Goal: Task Accomplishment & Management: Complete application form

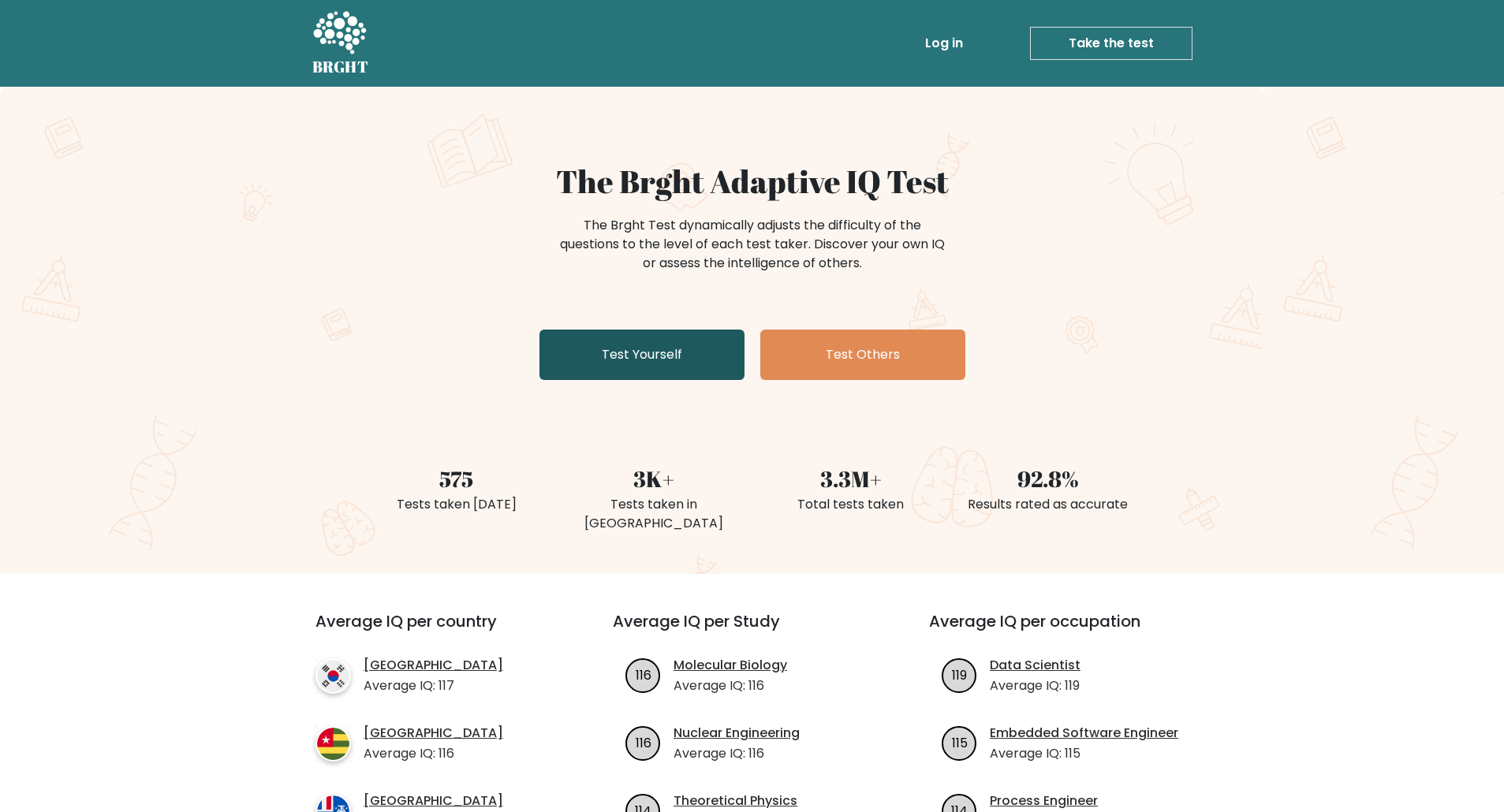
click at [625, 347] on link "Test Yourself" at bounding box center [642, 355] width 205 height 50
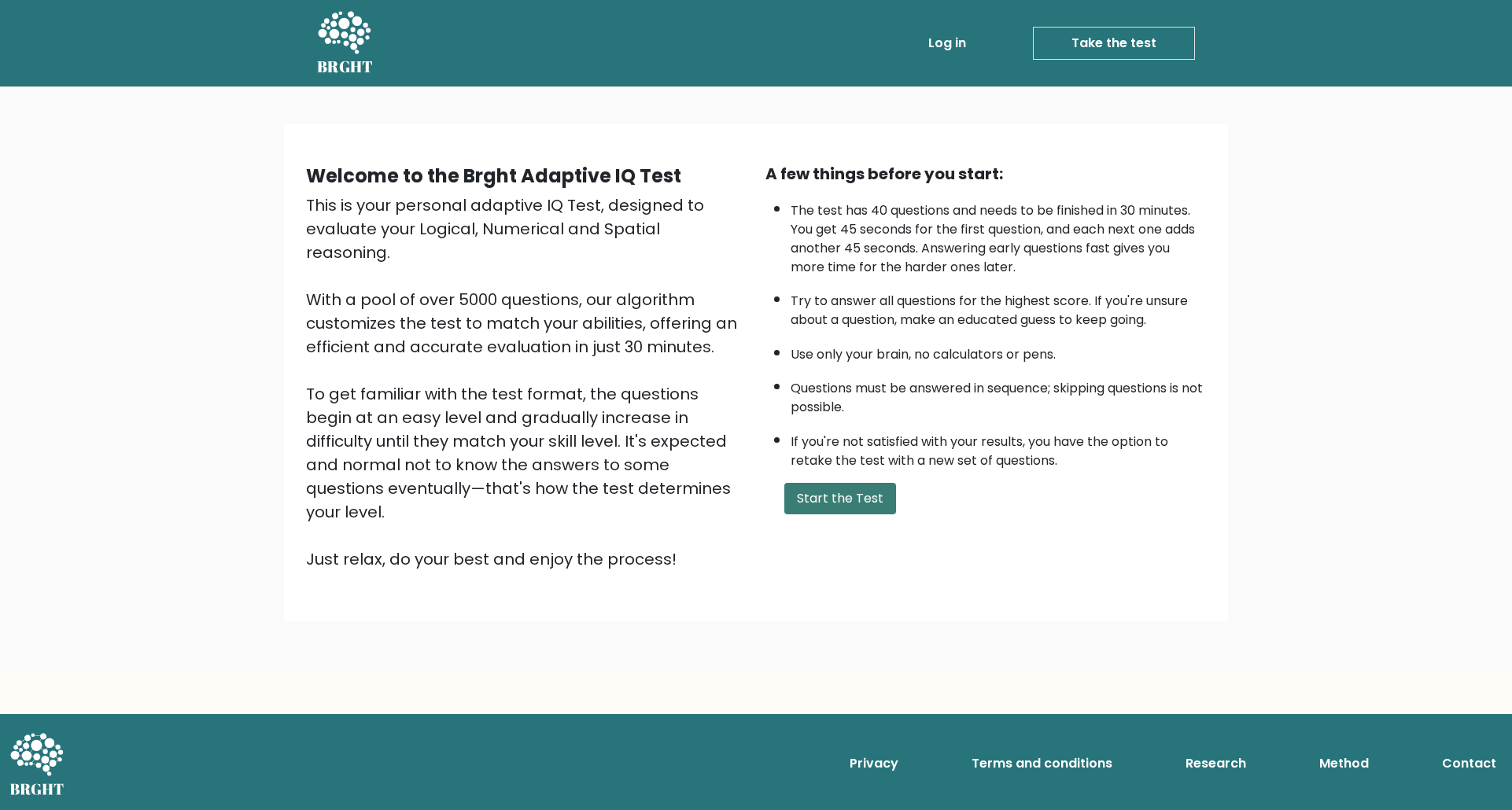
click at [825, 492] on button "Start the Test" at bounding box center [840, 498] width 112 height 31
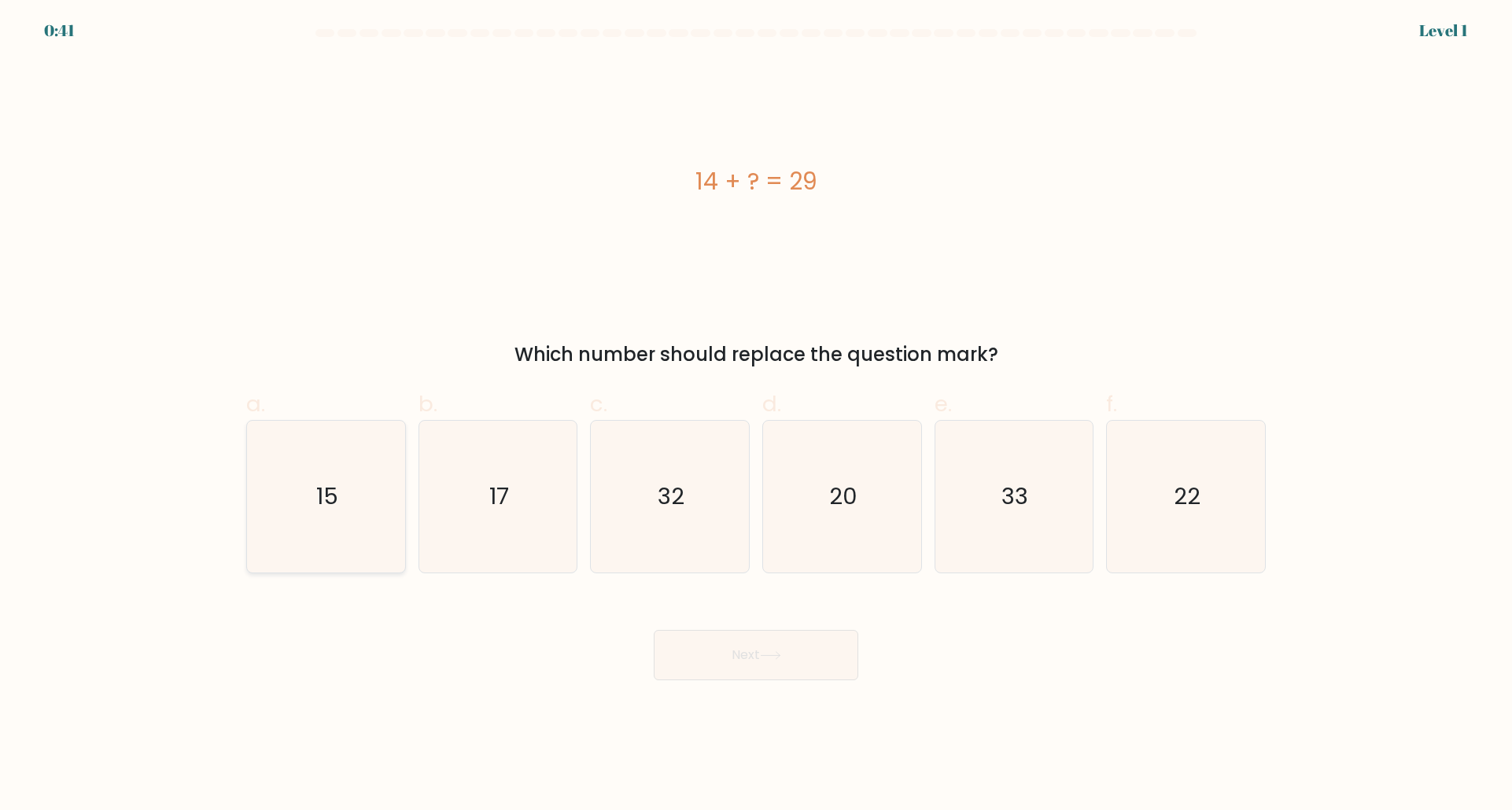
click at [329, 534] on icon "15" at bounding box center [325, 497] width 151 height 151
click at [756, 415] on input "a. 15" at bounding box center [756, 410] width 1 height 10
radio input "true"
click at [702, 657] on button "Next" at bounding box center [756, 655] width 204 height 50
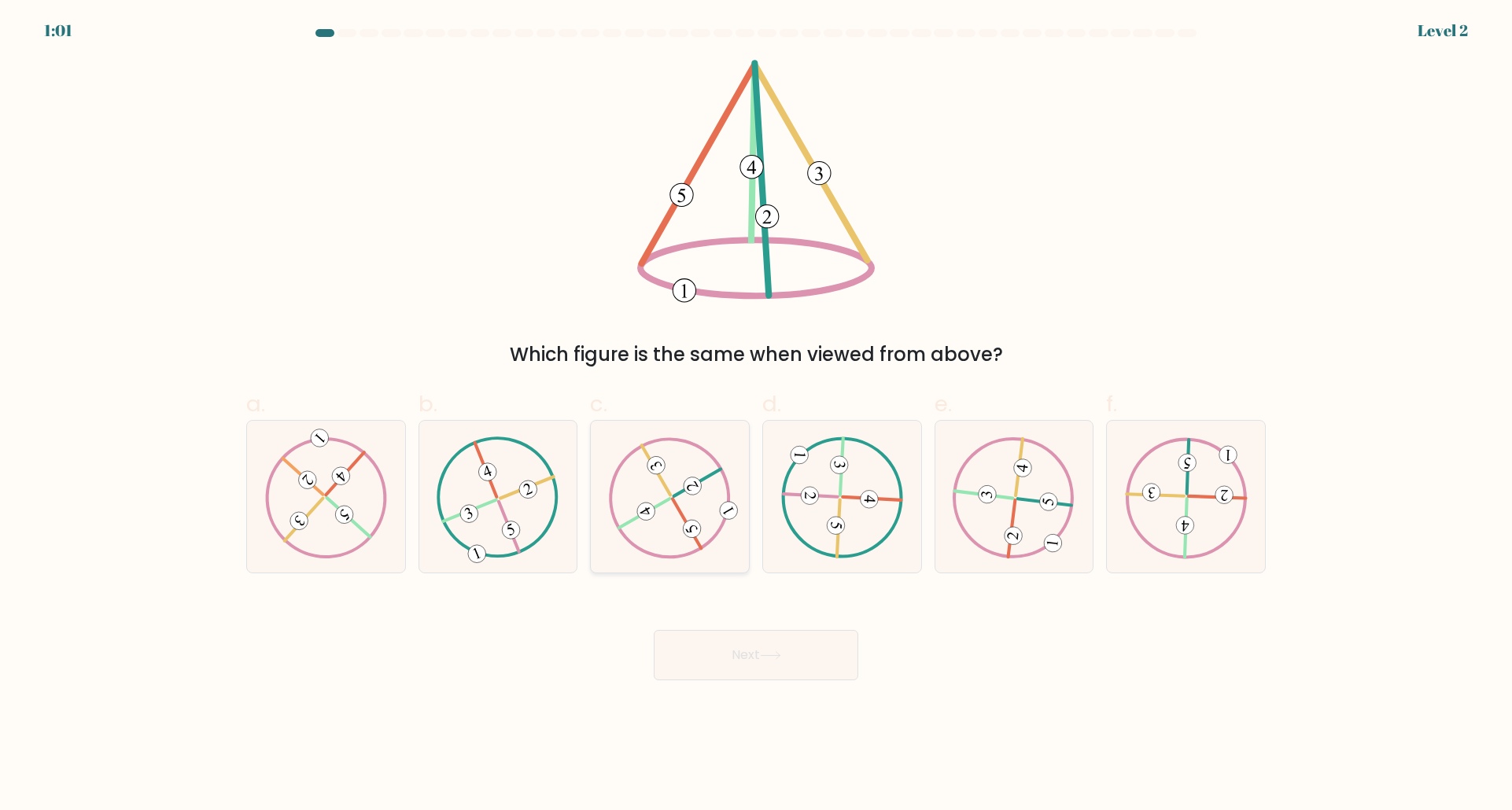
click at [694, 531] on 613 at bounding box center [692, 529] width 25 height 25
click at [756, 415] on input "c." at bounding box center [756, 410] width 1 height 10
radio input "true"
click at [755, 646] on button "Next" at bounding box center [756, 655] width 204 height 50
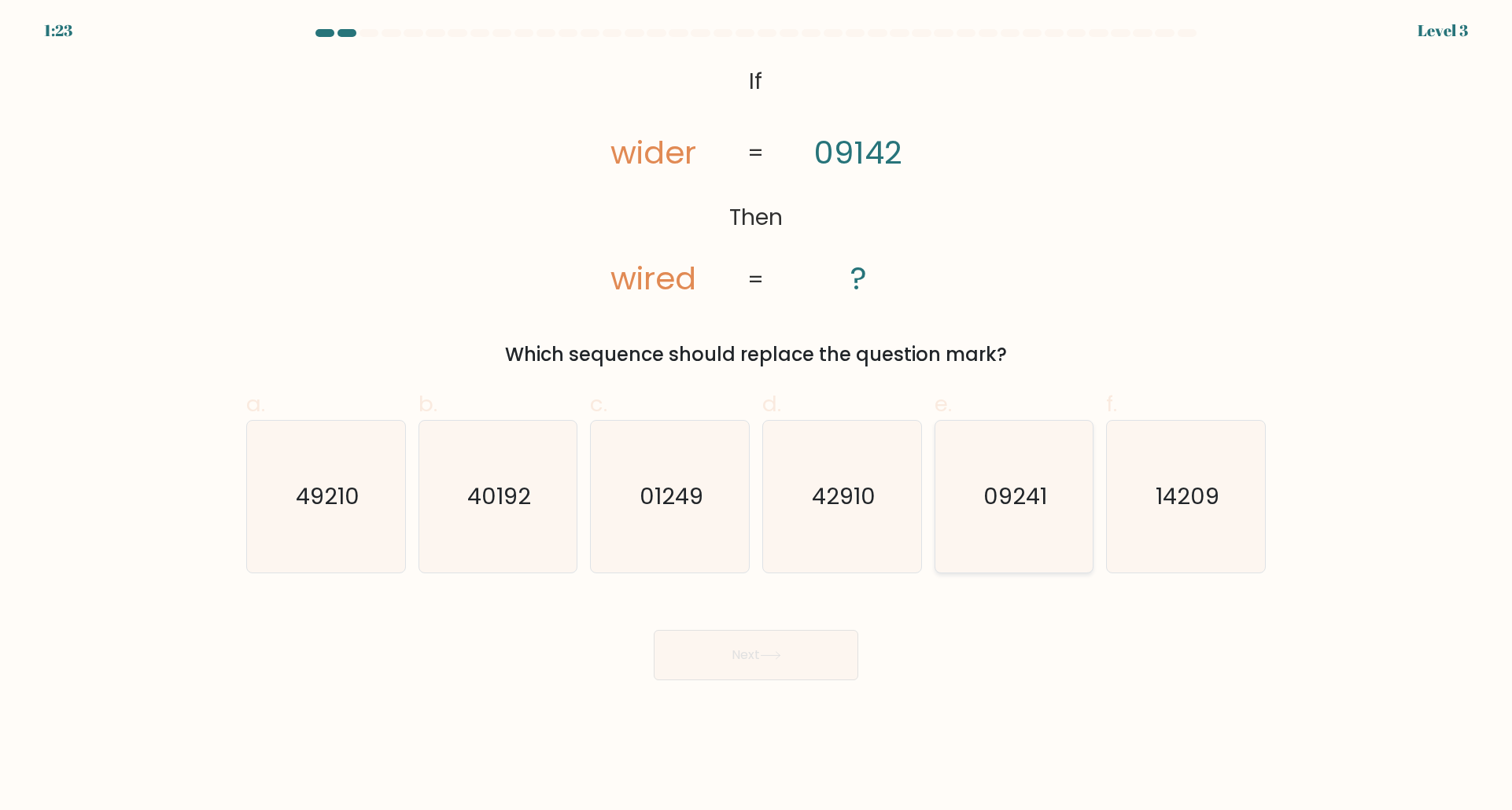
click at [1032, 519] on icon "09241" at bounding box center [1013, 497] width 151 height 151
click at [757, 415] on input "e. 09241" at bounding box center [756, 410] width 1 height 10
radio input "true"
click at [793, 646] on button "Next" at bounding box center [756, 655] width 204 height 50
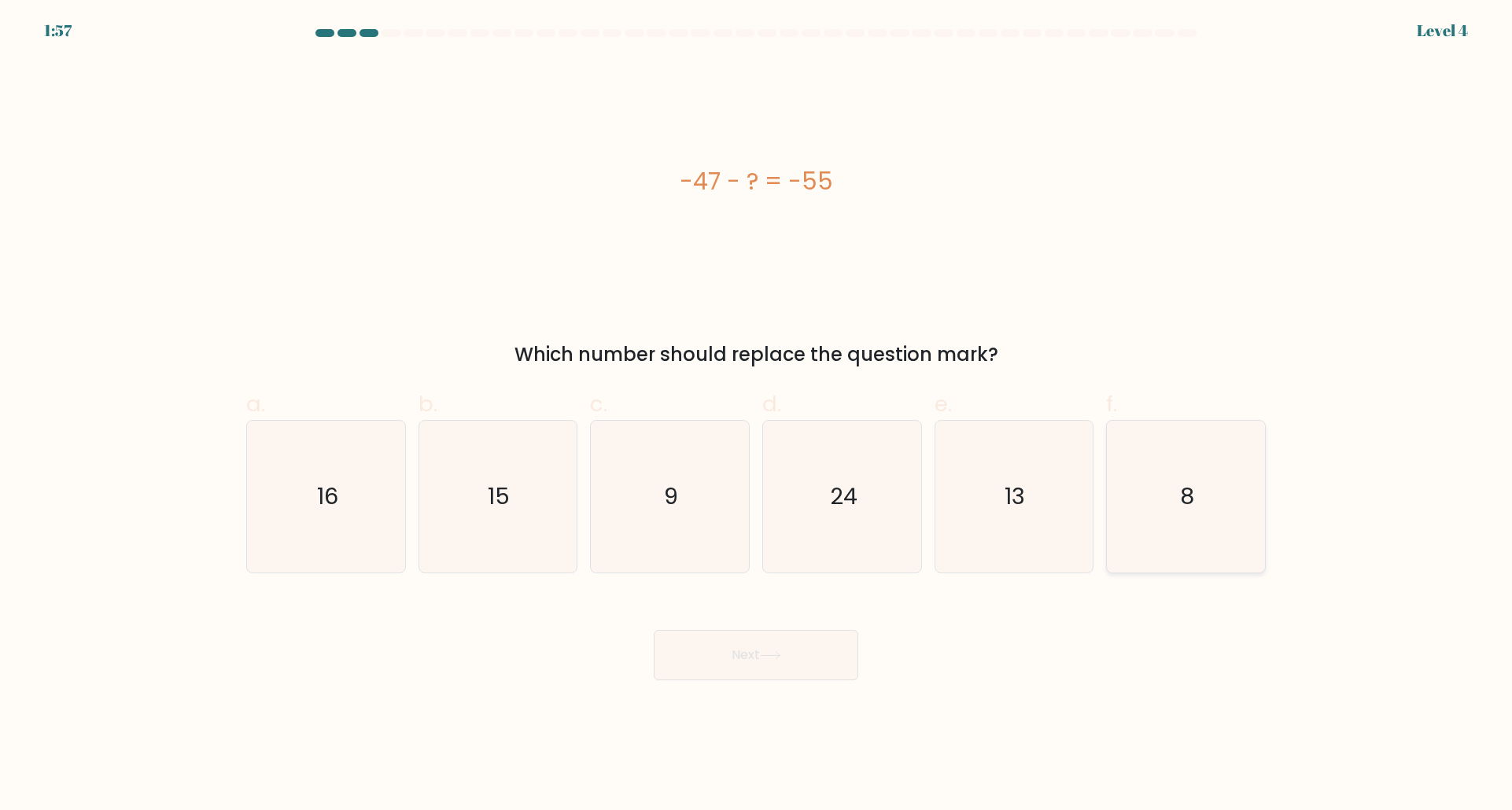
click at [1189, 518] on icon "8" at bounding box center [1186, 497] width 151 height 151
click at [757, 415] on input "f. 8" at bounding box center [756, 410] width 1 height 10
radio input "true"
click at [818, 660] on button "Next" at bounding box center [756, 655] width 204 height 50
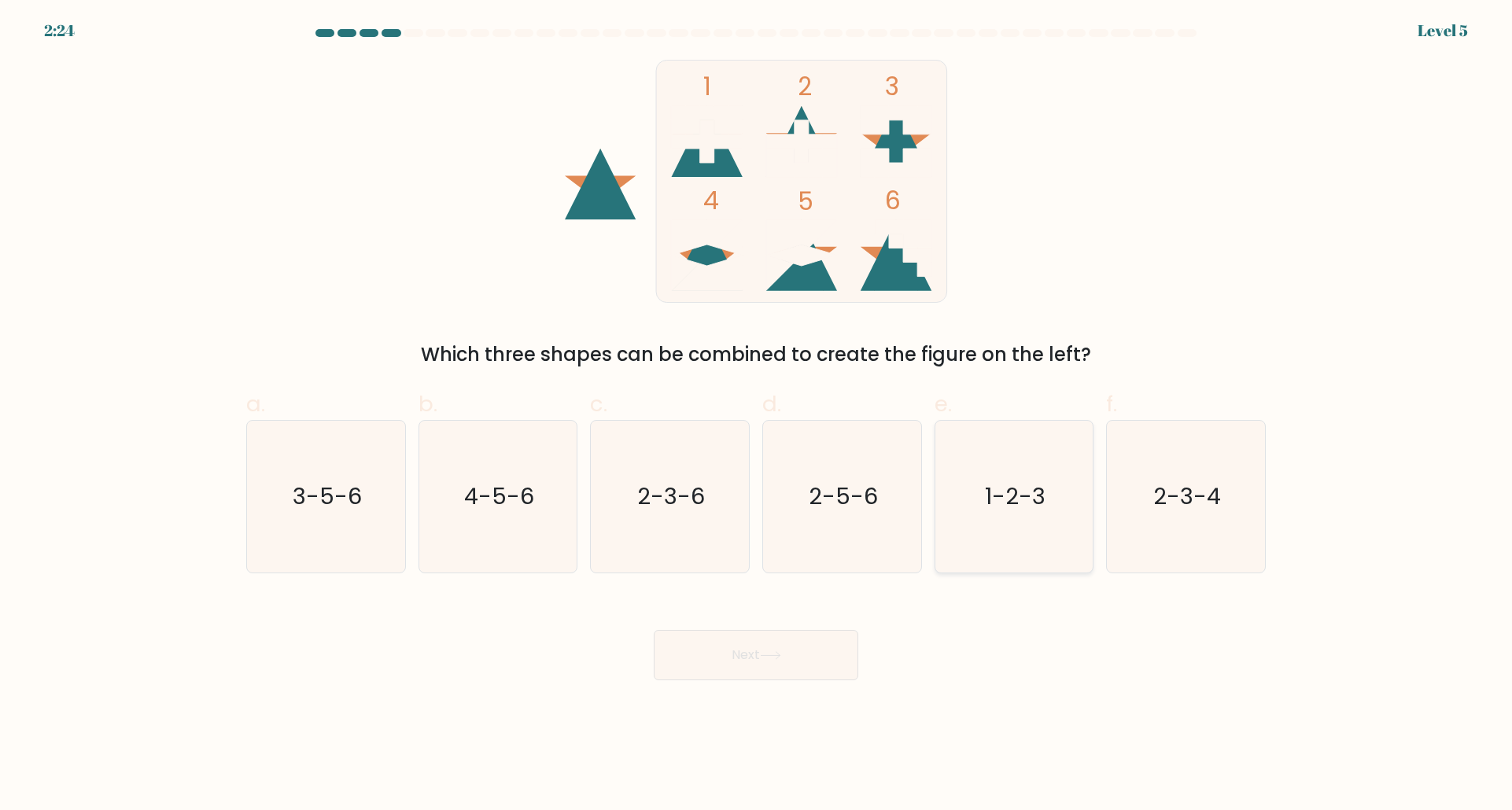
click at [1030, 520] on icon "1-2-3" at bounding box center [1013, 497] width 151 height 151
click at [757, 415] on input "e. 1-2-3" at bounding box center [756, 410] width 1 height 10
radio input "true"
click at [799, 664] on button "Next" at bounding box center [756, 655] width 204 height 50
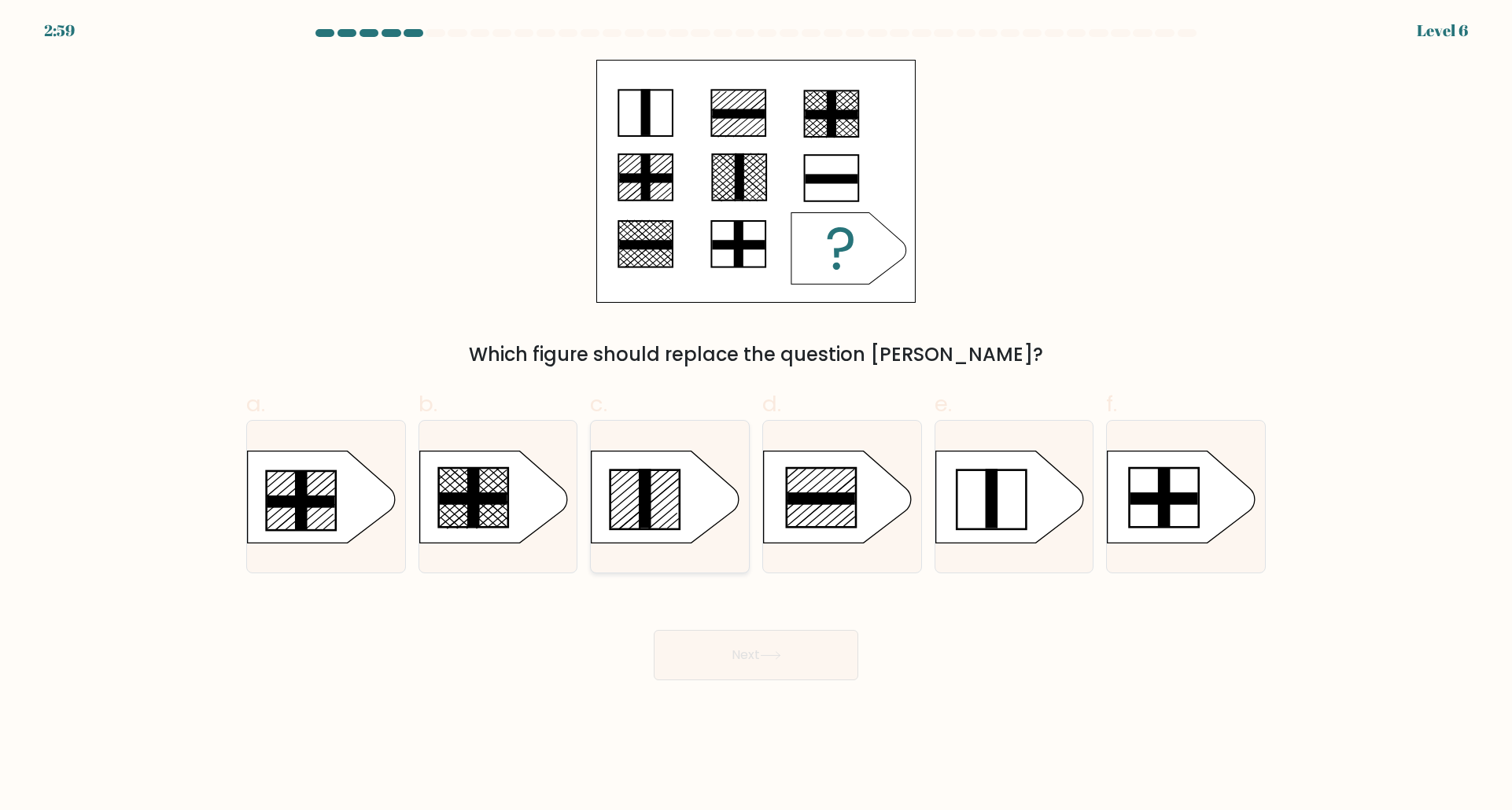
click at [648, 510] on rect at bounding box center [645, 499] width 12 height 60
click at [756, 415] on input "c." at bounding box center [756, 410] width 1 height 10
radio input "true"
click at [753, 666] on button "Next" at bounding box center [756, 655] width 204 height 50
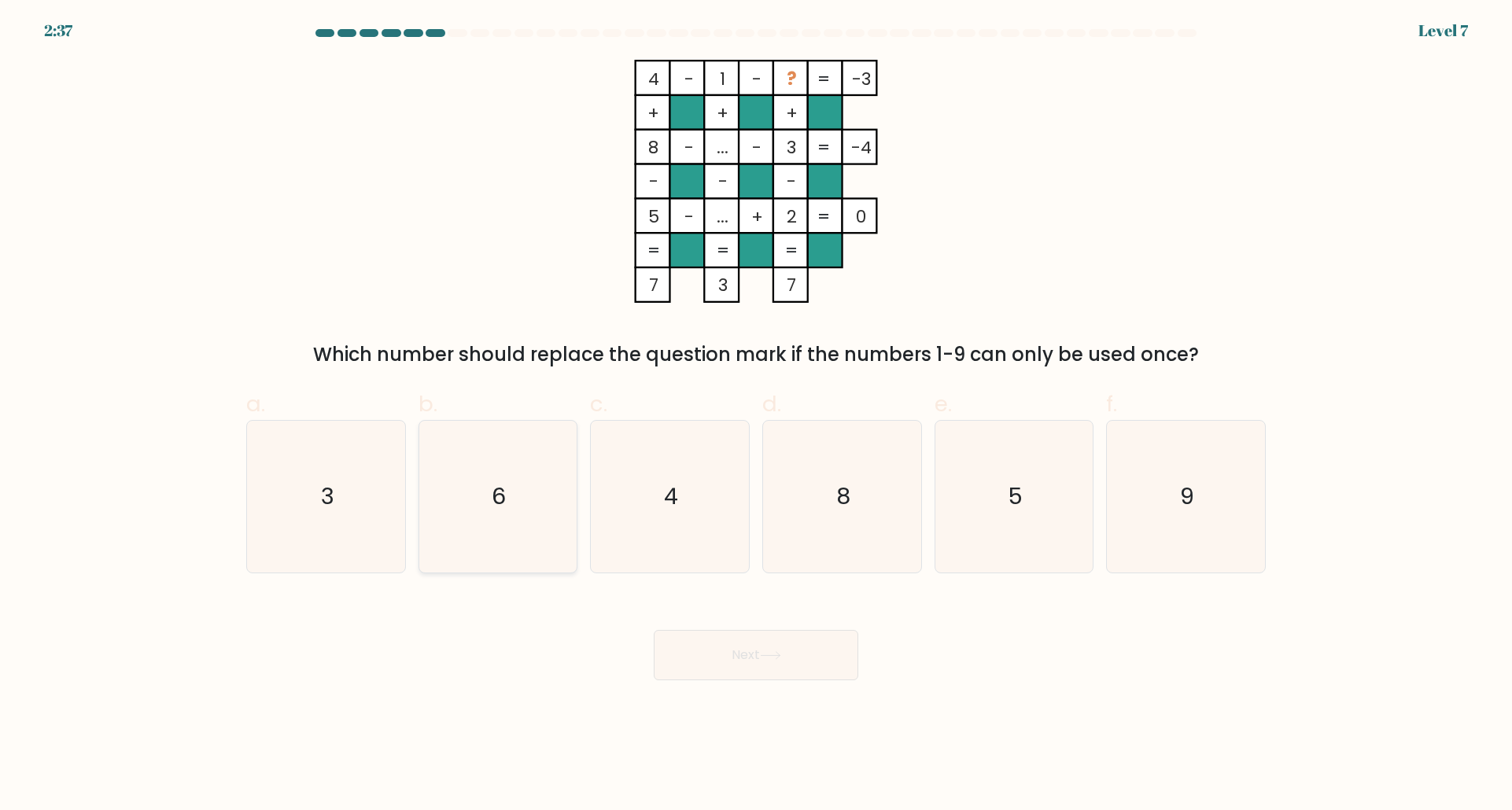
drag, startPoint x: 510, startPoint y: 514, endPoint x: 536, endPoint y: 541, distance: 37.5
click at [510, 522] on icon "6" at bounding box center [498, 497] width 151 height 151
click at [756, 415] on input "b. 6" at bounding box center [756, 410] width 1 height 10
radio input "true"
drag, startPoint x: 735, startPoint y: 661, endPoint x: 746, endPoint y: 661, distance: 11.0
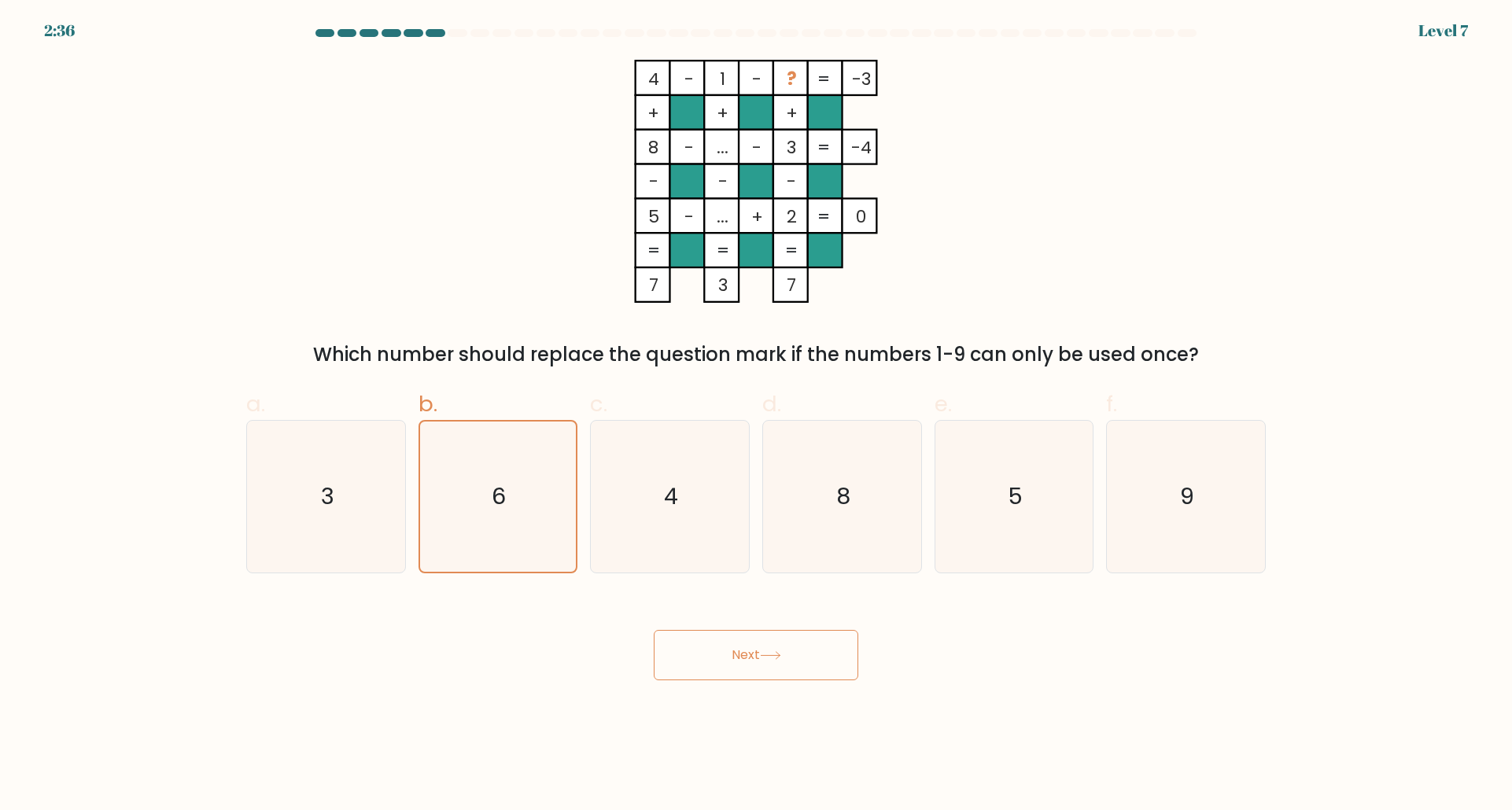
click at [740, 662] on button "Next" at bounding box center [756, 655] width 204 height 50
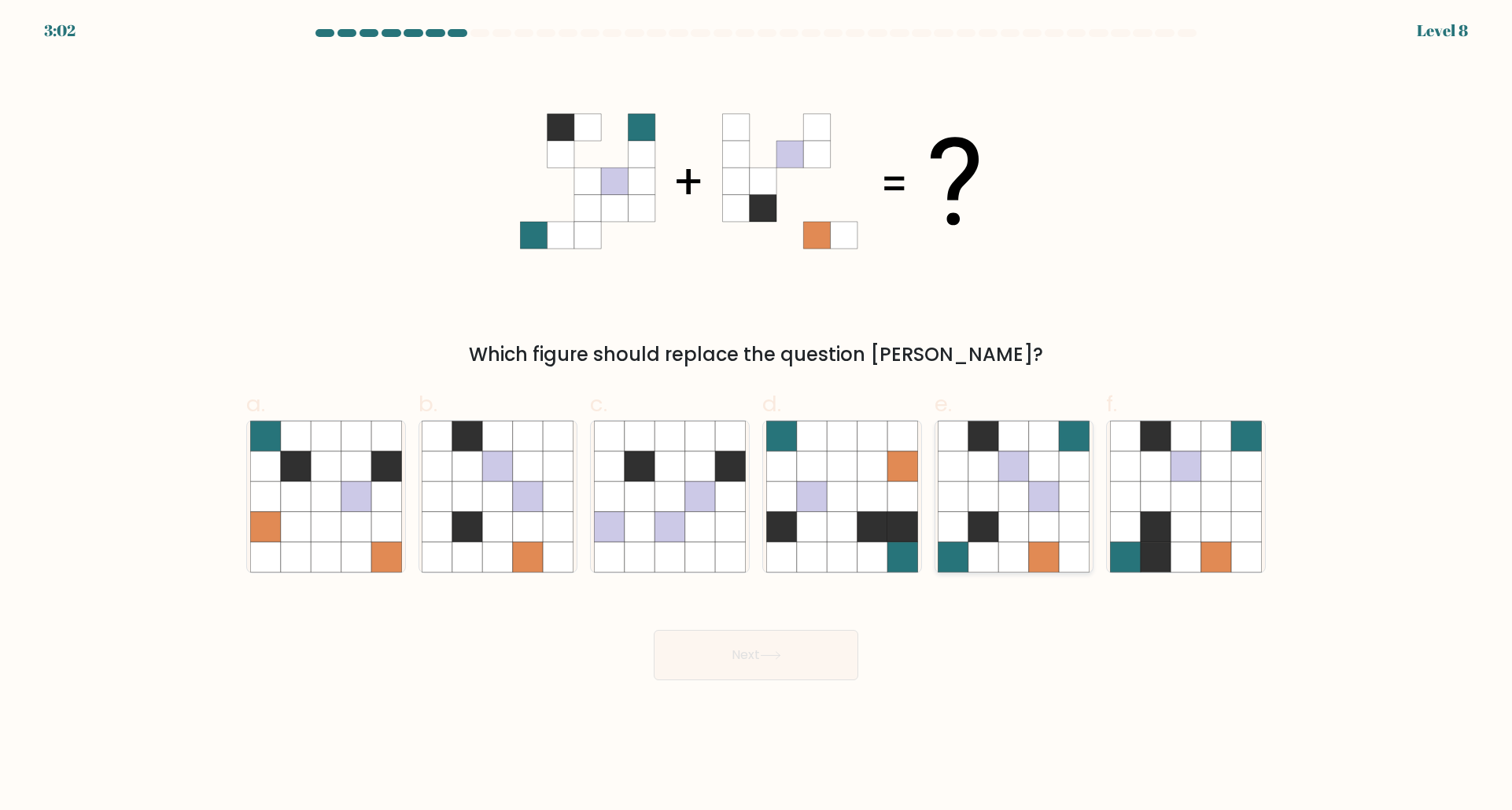
click at [1060, 557] on icon at bounding box center [1075, 557] width 30 height 30
click at [757, 415] on input "e." at bounding box center [756, 410] width 1 height 10
radio input "true"
click at [767, 647] on button "Next" at bounding box center [756, 655] width 204 height 50
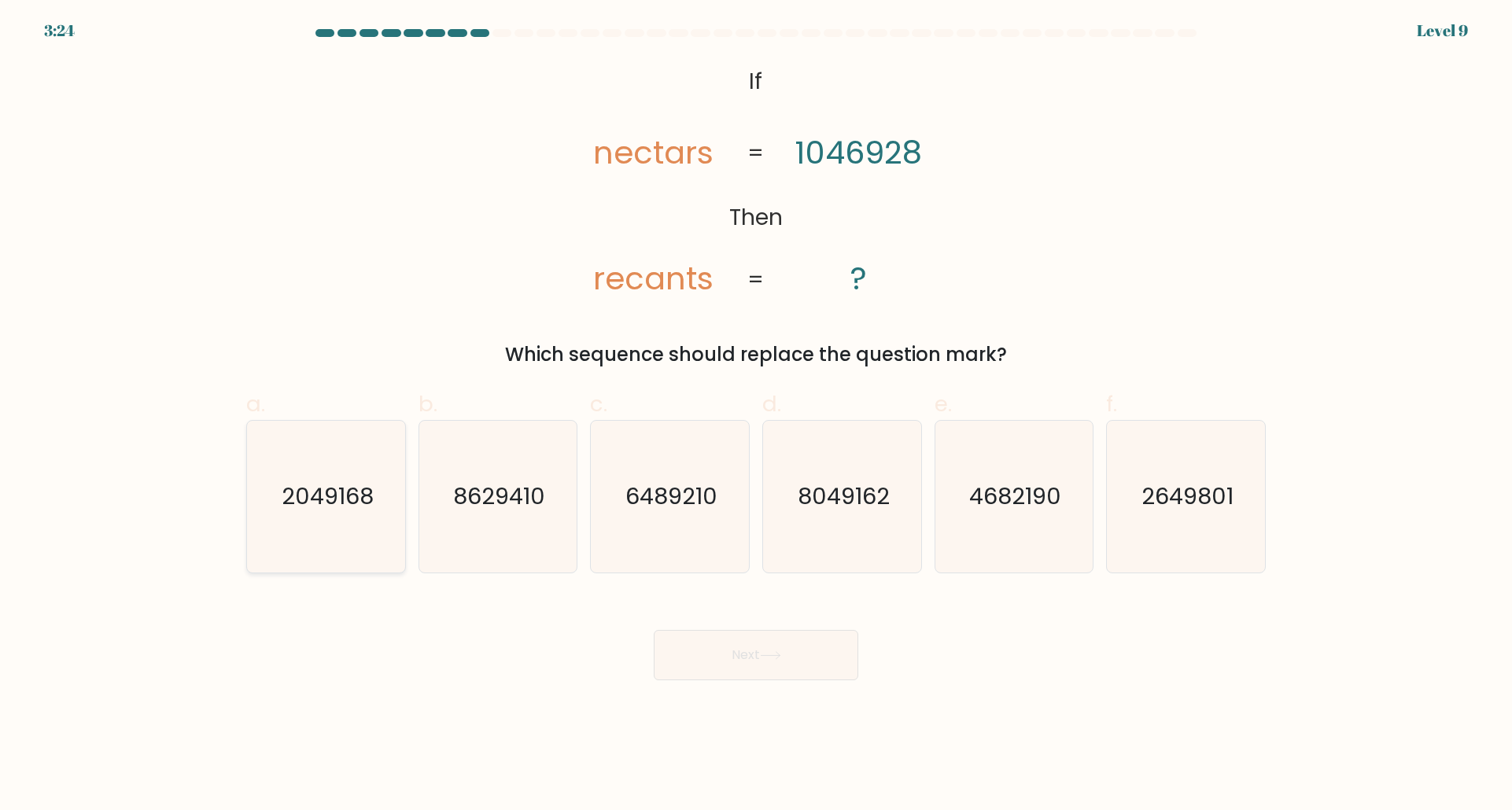
click at [357, 506] on text "2049168" at bounding box center [327, 497] width 92 height 31
click at [756, 415] on input "a. 2049168" at bounding box center [756, 410] width 1 height 10
radio input "true"
click at [702, 644] on button "Next" at bounding box center [756, 655] width 204 height 50
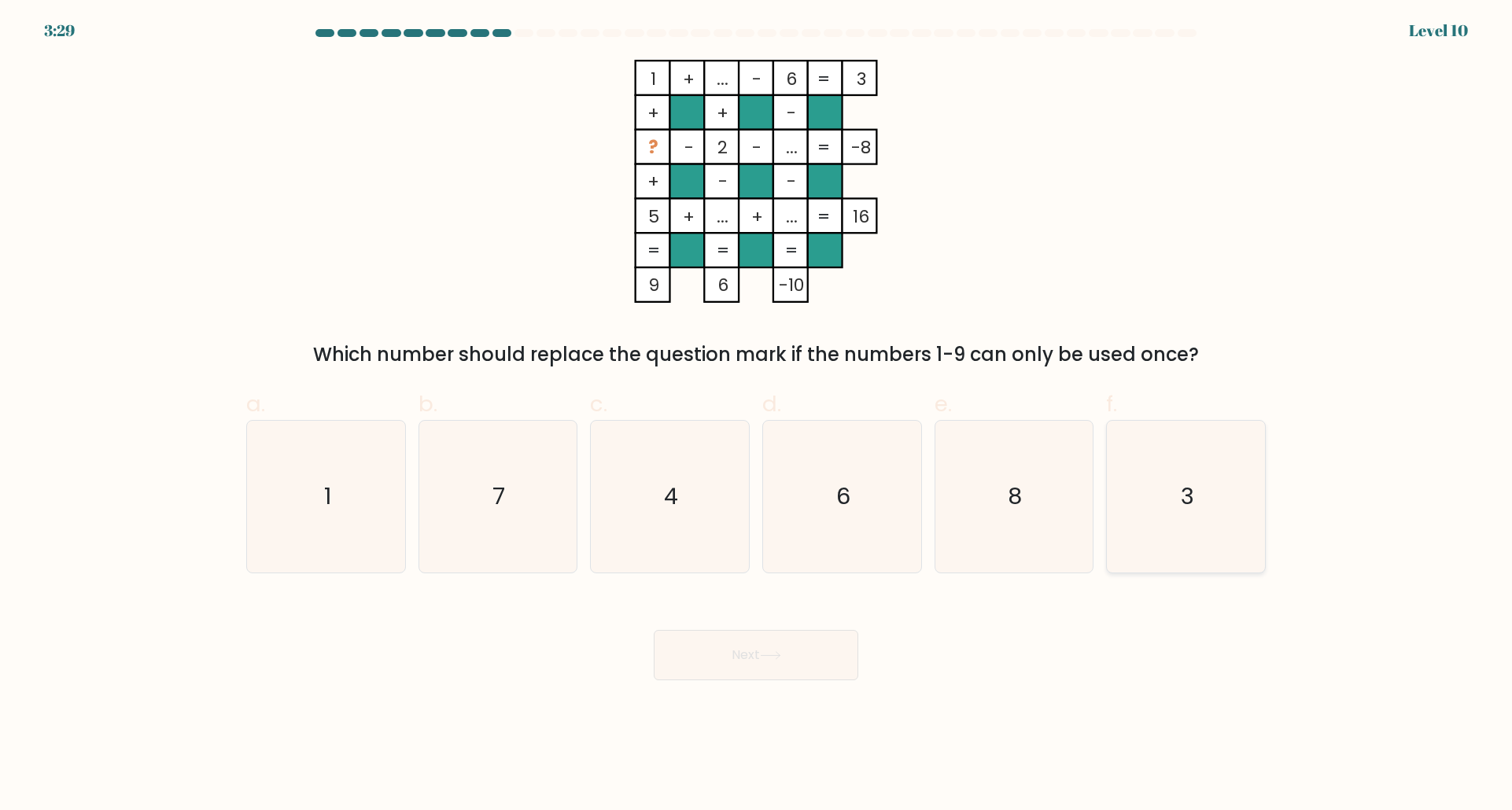
click at [1215, 511] on icon "3" at bounding box center [1186, 497] width 151 height 151
click at [757, 415] on input "f. 3" at bounding box center [756, 410] width 1 height 10
radio input "true"
click at [796, 659] on button "Next" at bounding box center [756, 655] width 204 height 50
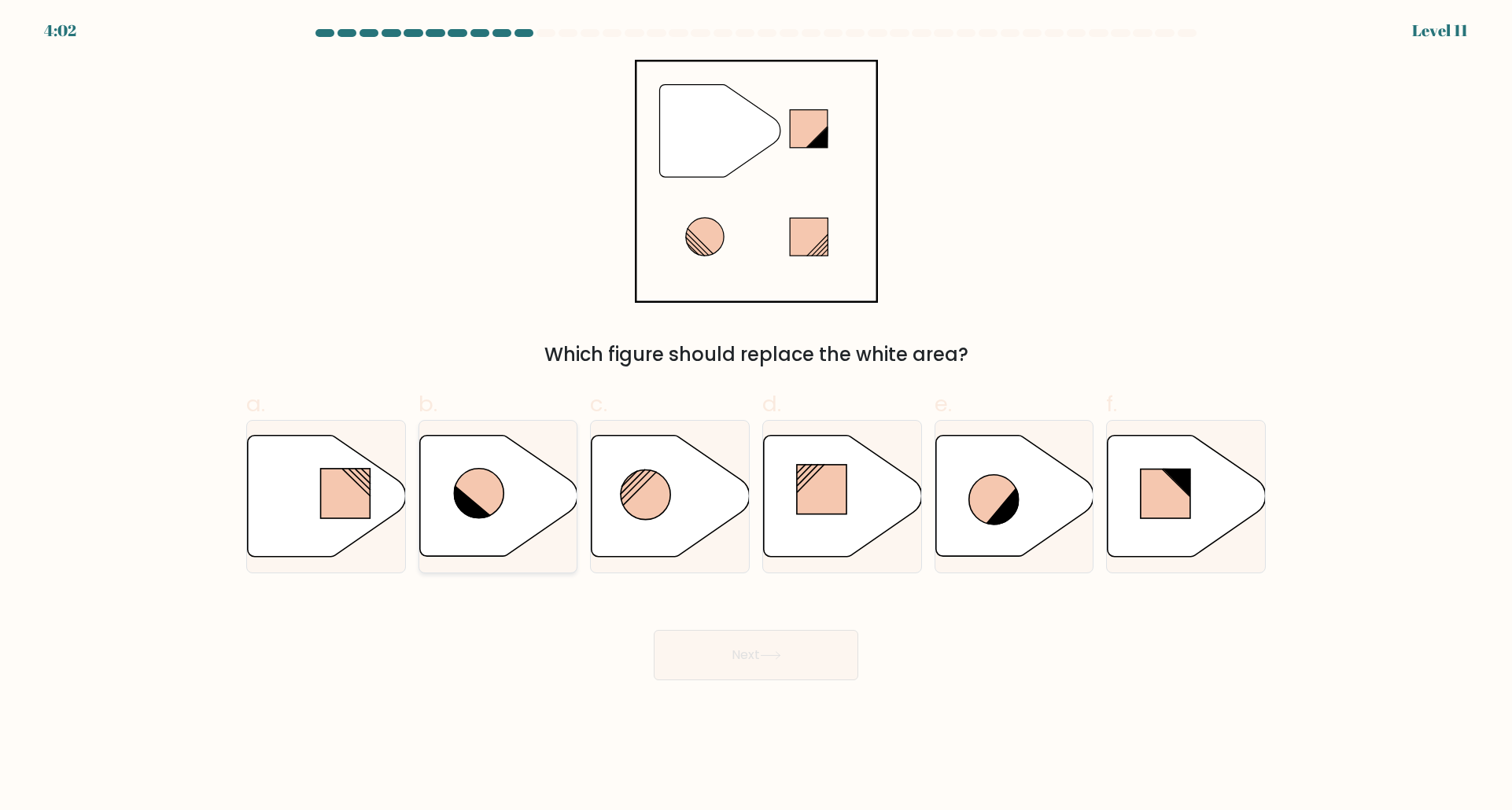
click at [497, 506] on icon at bounding box center [479, 494] width 49 height 49
click at [756, 415] on input "b." at bounding box center [756, 410] width 1 height 10
radio input "true"
click at [735, 634] on div "Next" at bounding box center [755, 636] width 1038 height 88
click at [737, 637] on button "Next" at bounding box center [756, 655] width 204 height 50
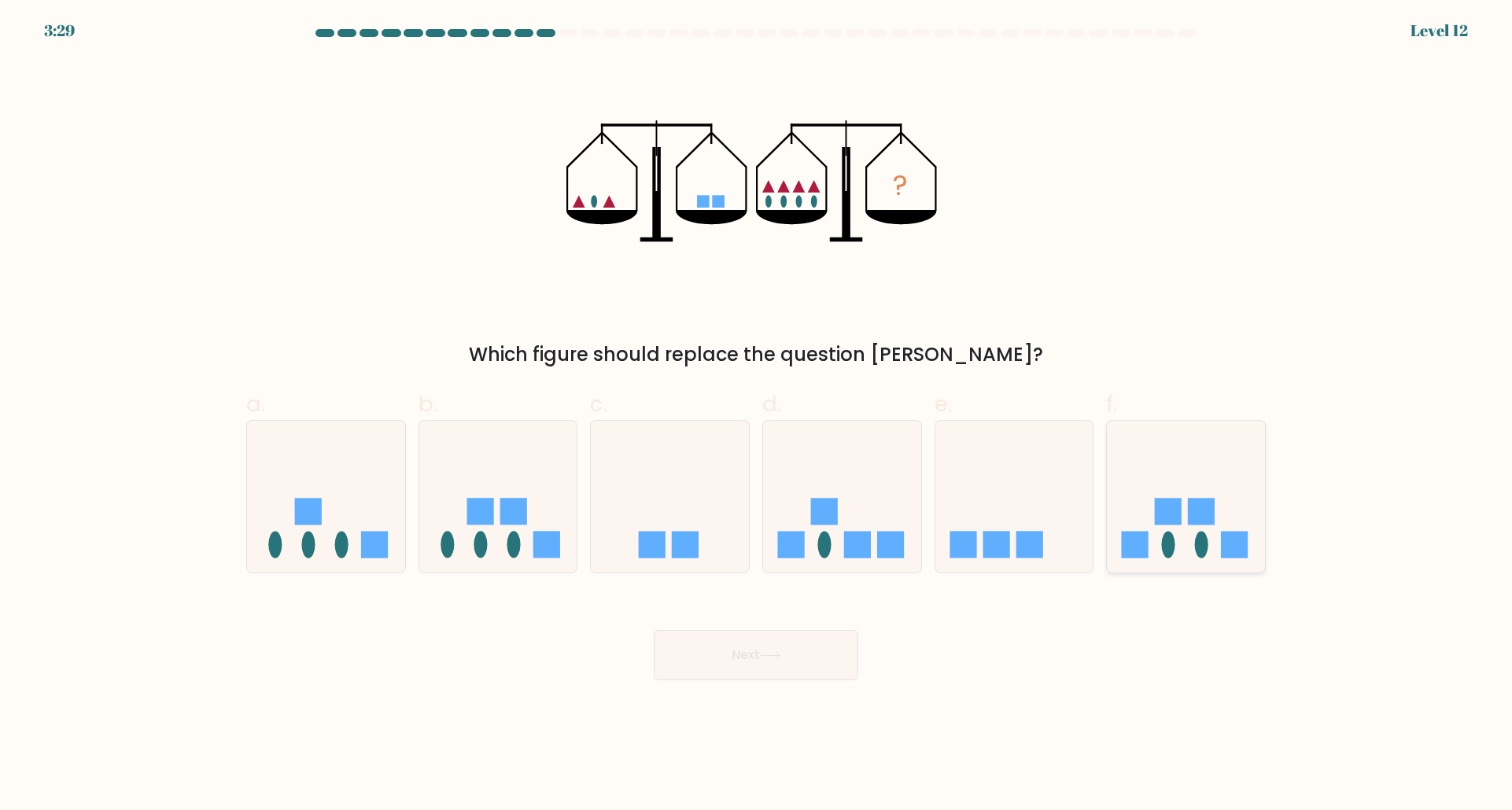
click at [1220, 525] on icon at bounding box center [1186, 497] width 158 height 131
click at [757, 415] on input "f." at bounding box center [756, 410] width 1 height 10
radio input "true"
click at [817, 648] on button "Next" at bounding box center [756, 655] width 204 height 50
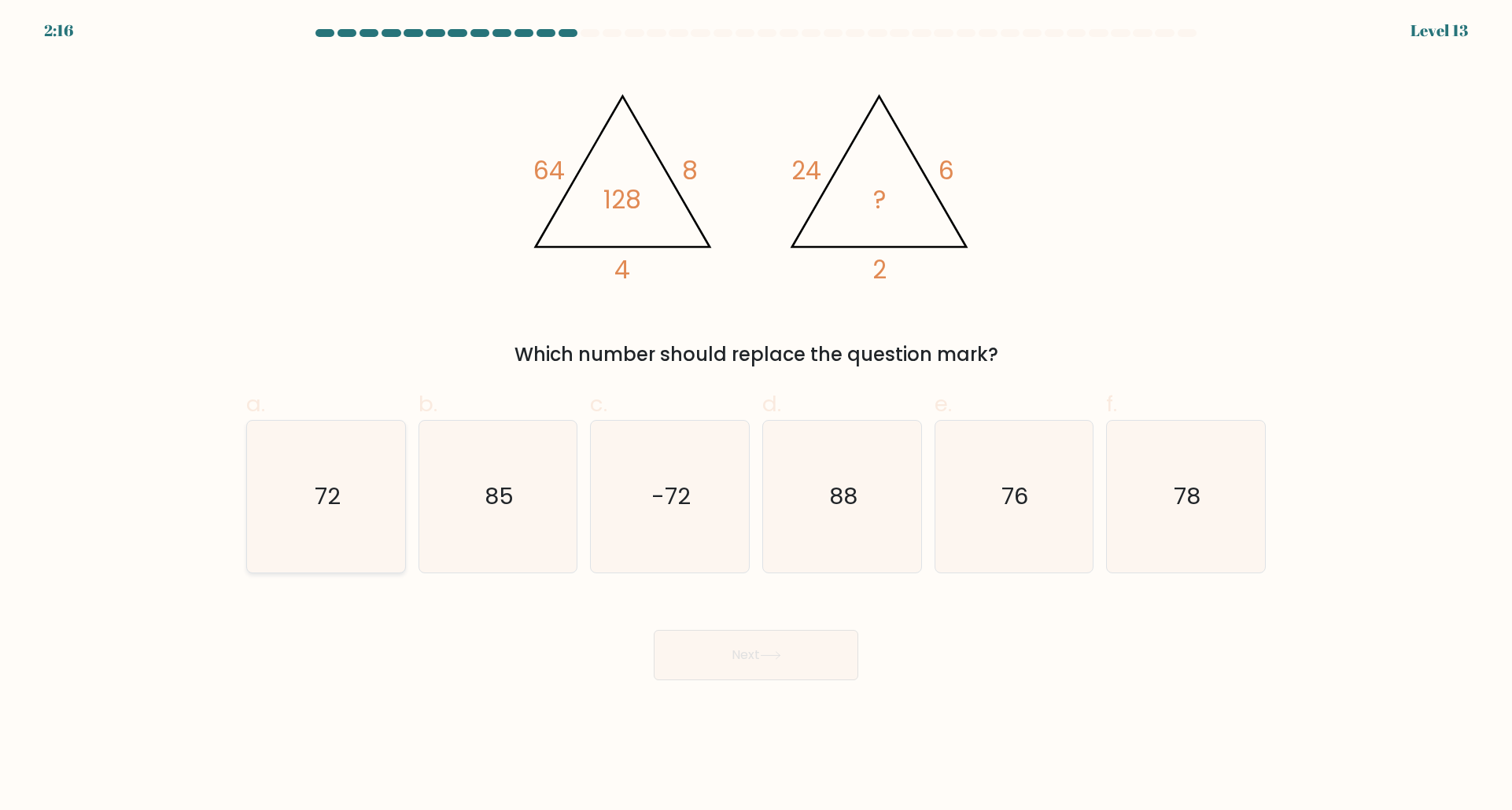
click at [309, 520] on icon "72" at bounding box center [325, 497] width 151 height 151
click at [756, 415] on input "a. 72" at bounding box center [756, 410] width 1 height 10
radio input "true"
click at [810, 655] on button "Next" at bounding box center [756, 655] width 204 height 50
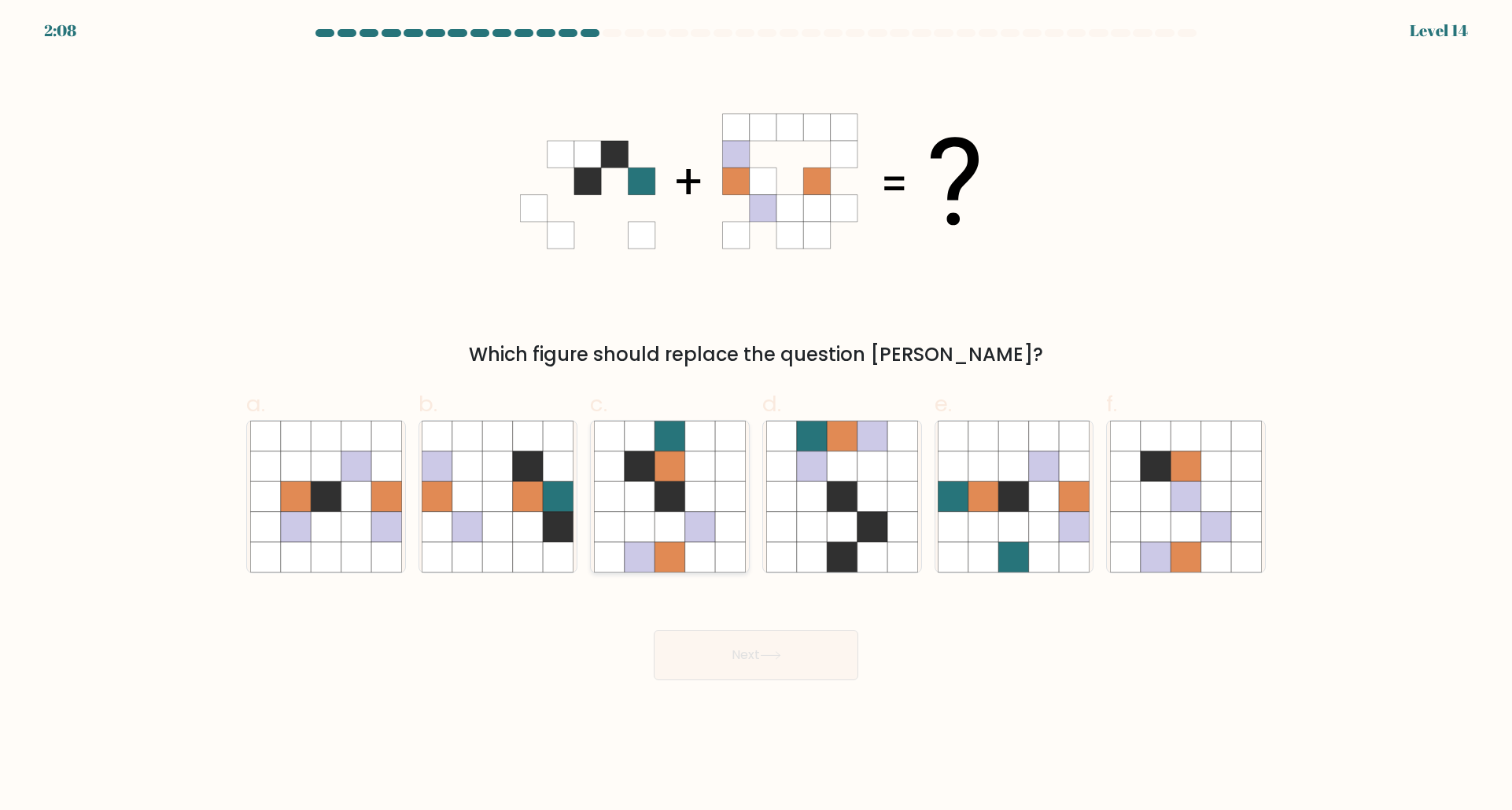
click at [670, 496] on icon at bounding box center [670, 498] width 30 height 30
click at [756, 415] on input "c." at bounding box center [756, 410] width 1 height 10
radio input "true"
click at [796, 644] on button "Next" at bounding box center [756, 655] width 204 height 50
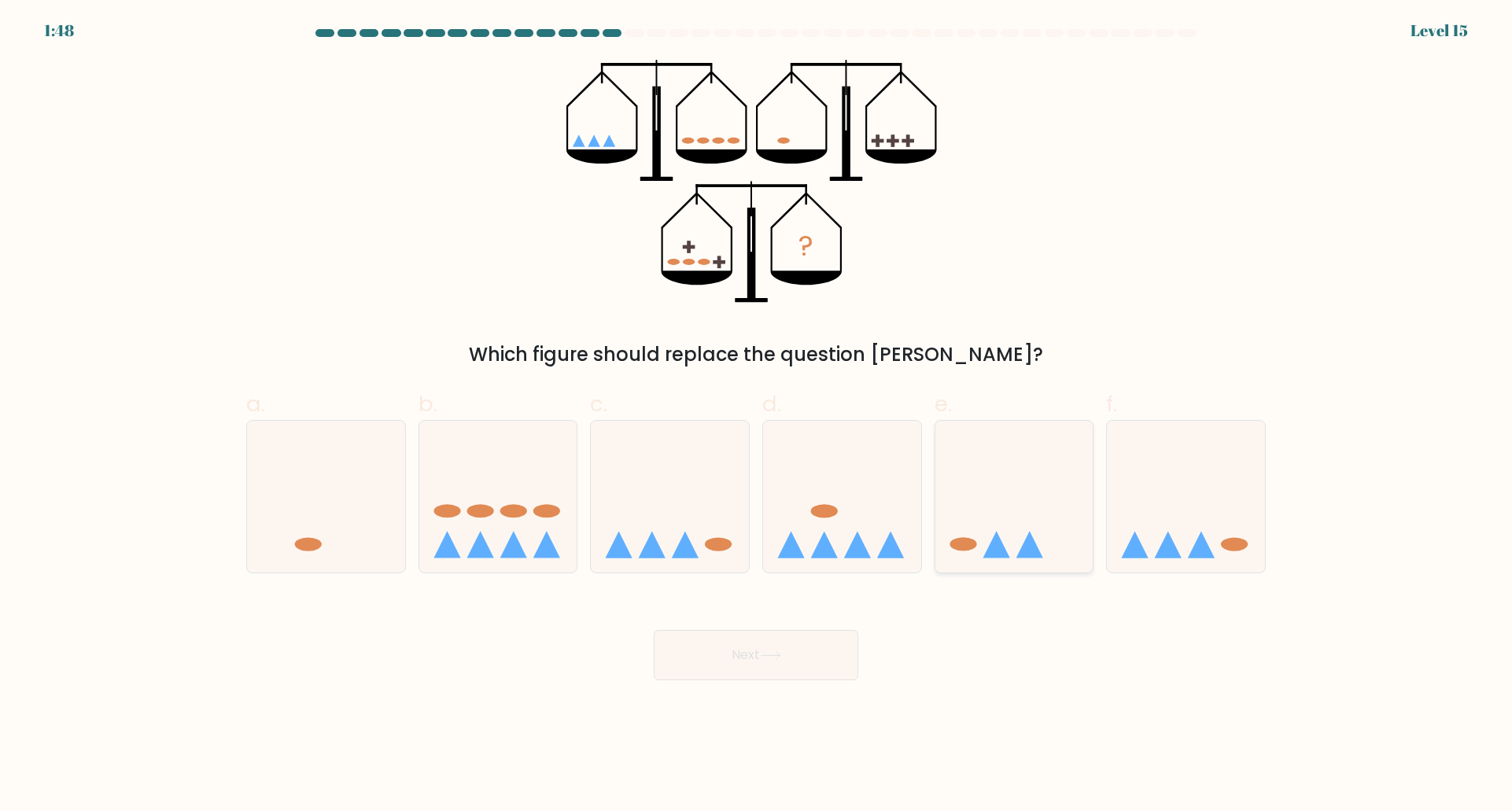
click at [1049, 543] on icon at bounding box center [1014, 497] width 158 height 131
click at [757, 415] on input "e." at bounding box center [756, 410] width 1 height 10
radio input "true"
click at [805, 644] on button "Next" at bounding box center [756, 655] width 204 height 50
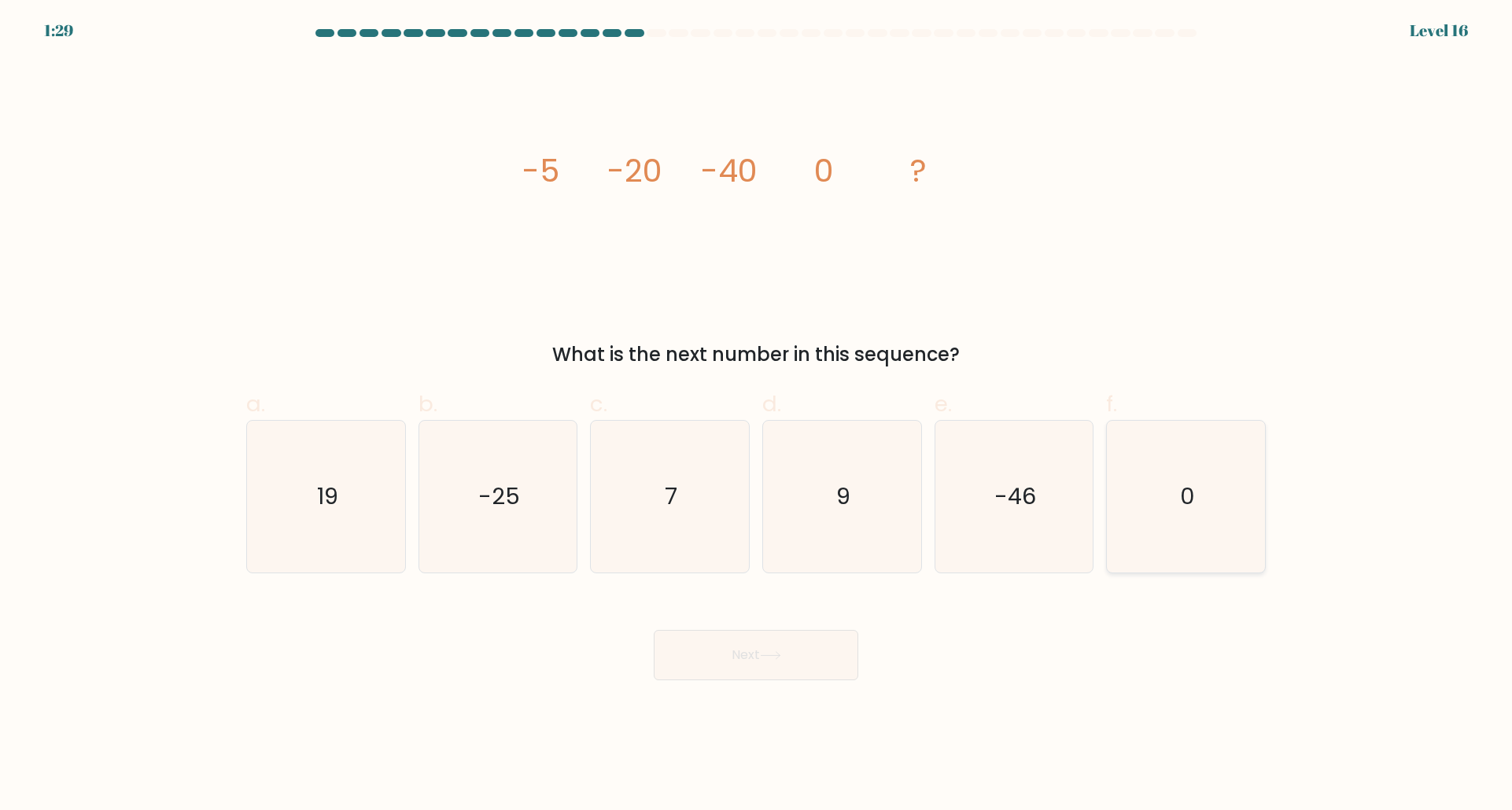
click at [1202, 467] on icon "0" at bounding box center [1186, 497] width 151 height 151
click at [757, 415] on input "f. 0" at bounding box center [756, 410] width 1 height 10
radio input "true"
click at [801, 645] on button "Next" at bounding box center [756, 655] width 204 height 50
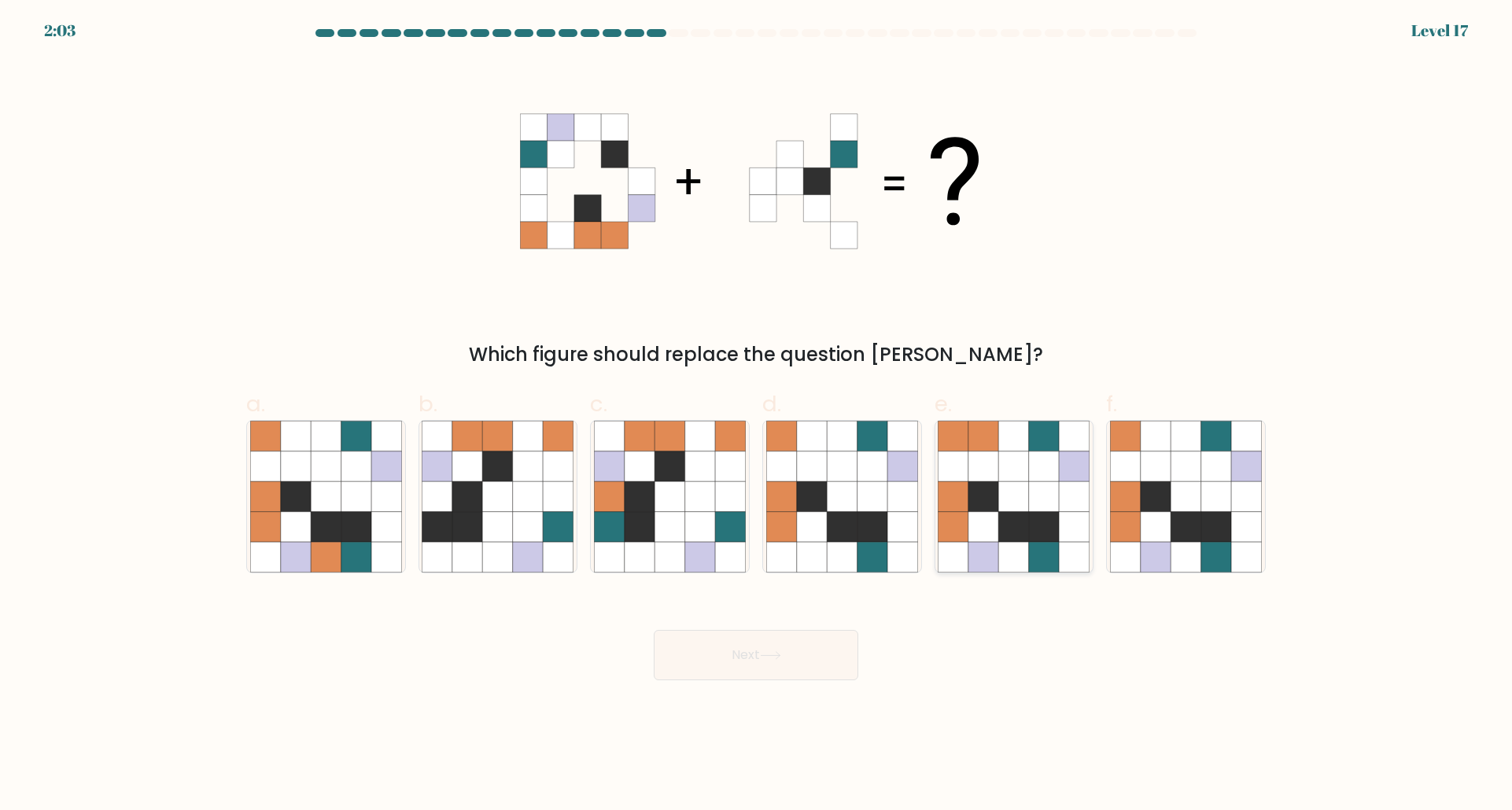
click at [1066, 548] on icon at bounding box center [1075, 557] width 30 height 30
click at [757, 415] on input "e." at bounding box center [756, 410] width 1 height 10
radio input "true"
click at [814, 648] on button "Next" at bounding box center [756, 655] width 204 height 50
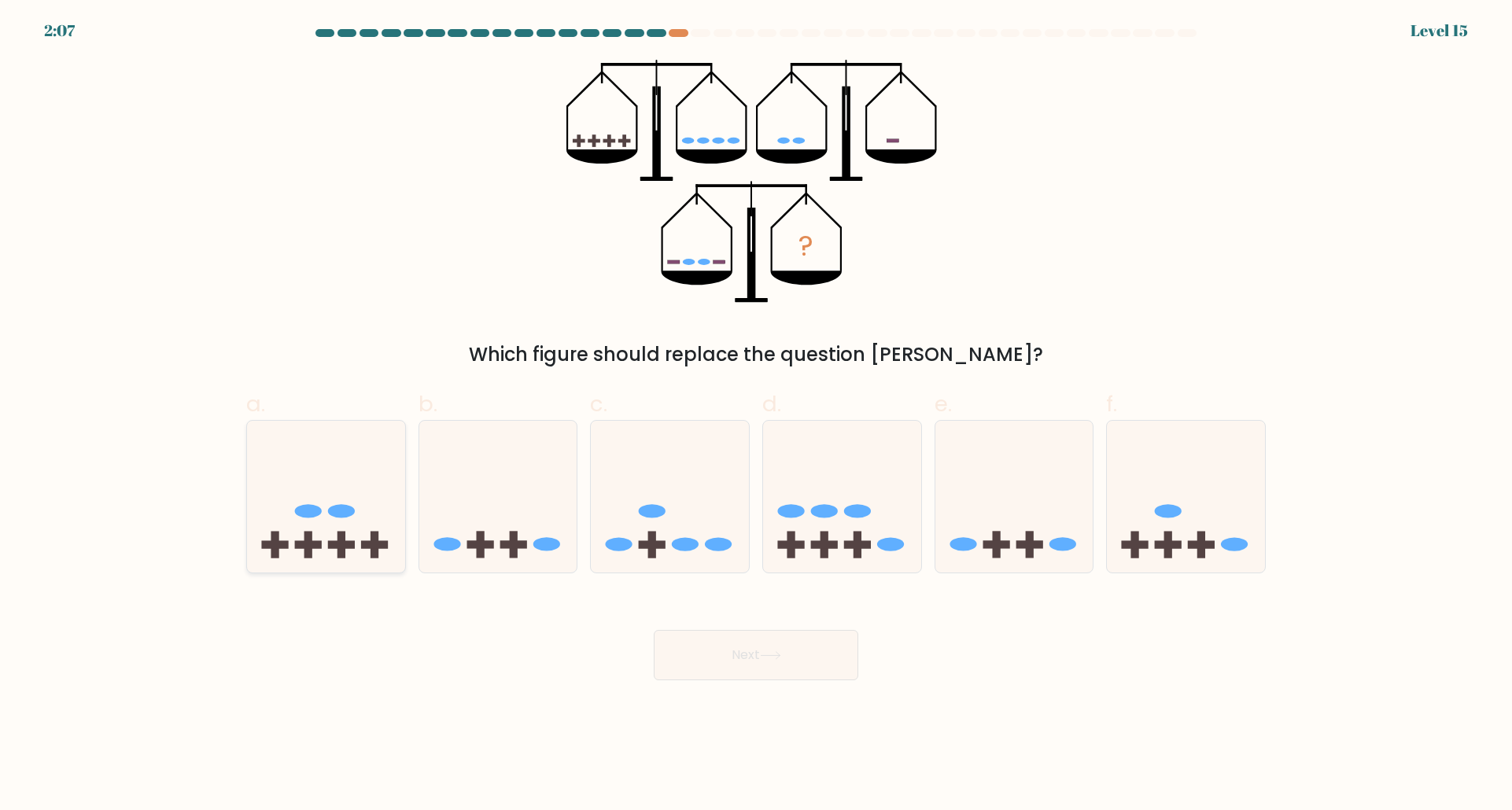
click at [358, 520] on icon at bounding box center [325, 497] width 158 height 131
click at [756, 415] on input "a." at bounding box center [756, 410] width 1 height 10
radio input "true"
click at [782, 654] on icon at bounding box center [770, 655] width 21 height 9
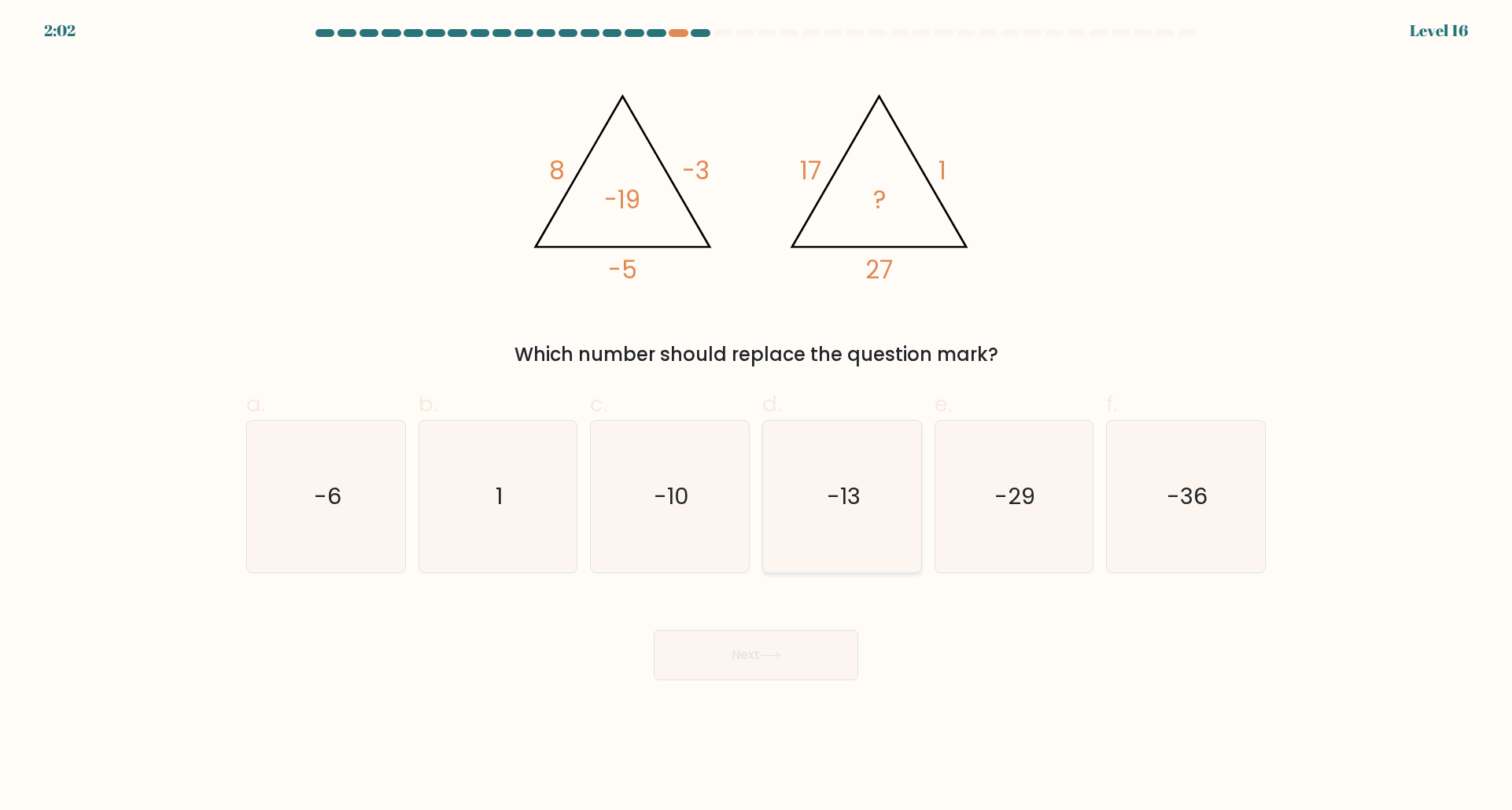
click at [831, 508] on text "-13" at bounding box center [844, 497] width 34 height 31
click at [757, 415] on input "d. -13" at bounding box center [756, 410] width 1 height 10
radio input "true"
click at [779, 639] on button "Next" at bounding box center [756, 655] width 204 height 50
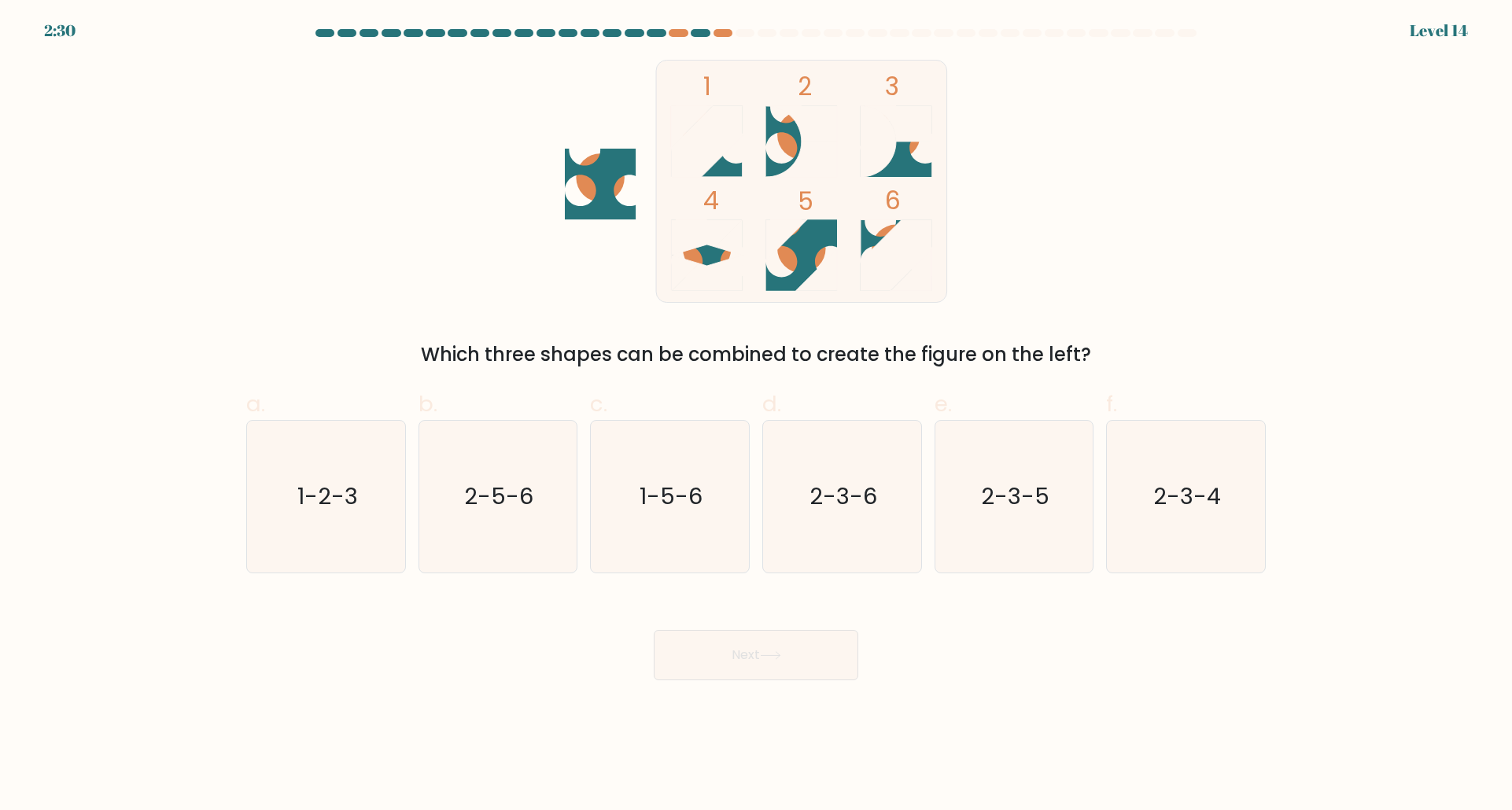
click at [888, 233] on circle at bounding box center [895, 249] width 48 height 48
click at [838, 238] on rect at bounding box center [801, 181] width 291 height 242
drag, startPoint x: 672, startPoint y: 505, endPoint x: 698, endPoint y: 518, distance: 29.1
click at [674, 505] on text "1-5-6" at bounding box center [672, 497] width 63 height 31
click at [756, 415] on input "c. 1-5-6" at bounding box center [756, 410] width 1 height 10
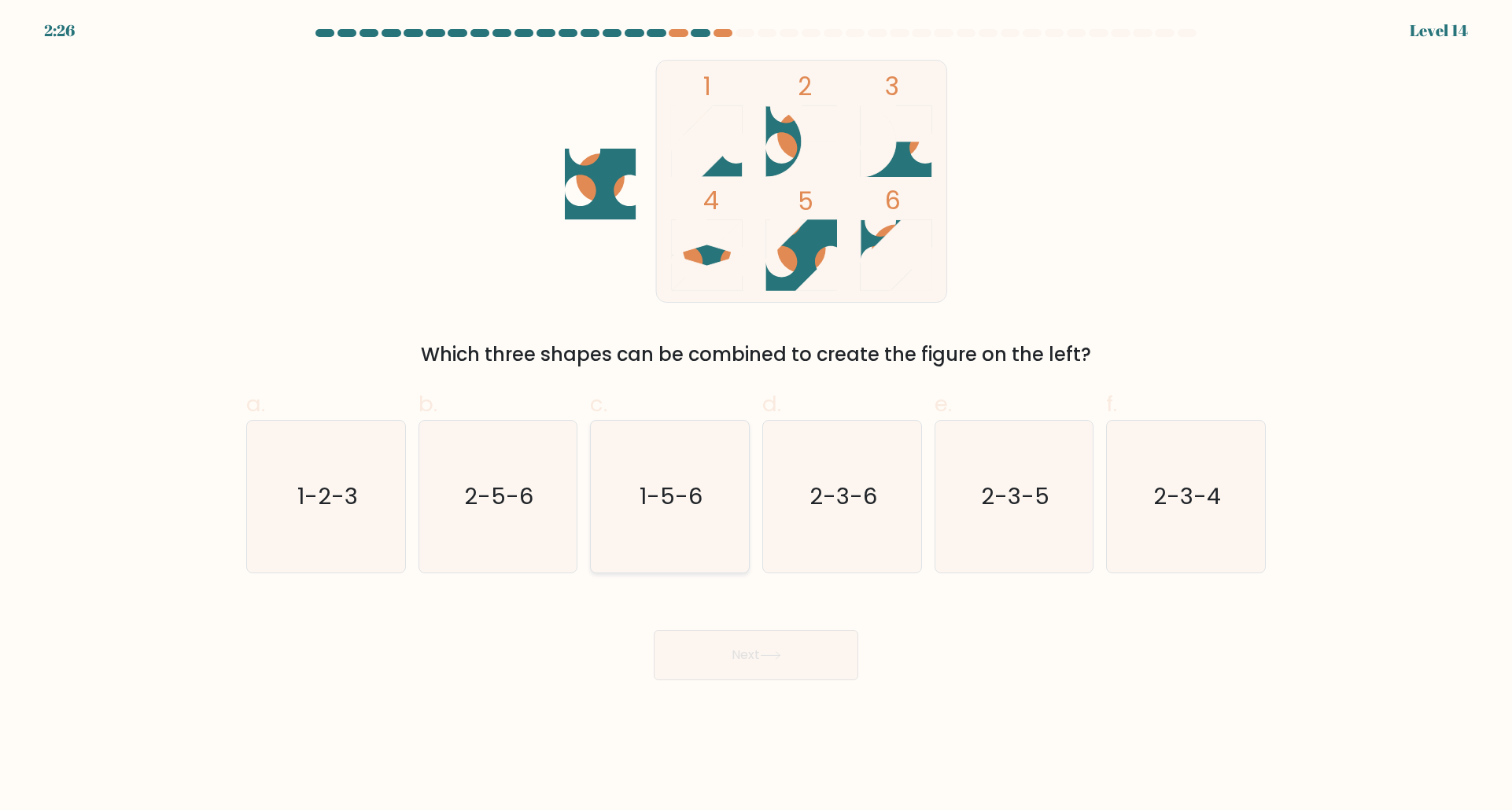
radio input "true"
click at [786, 669] on button "Next" at bounding box center [756, 655] width 204 height 50
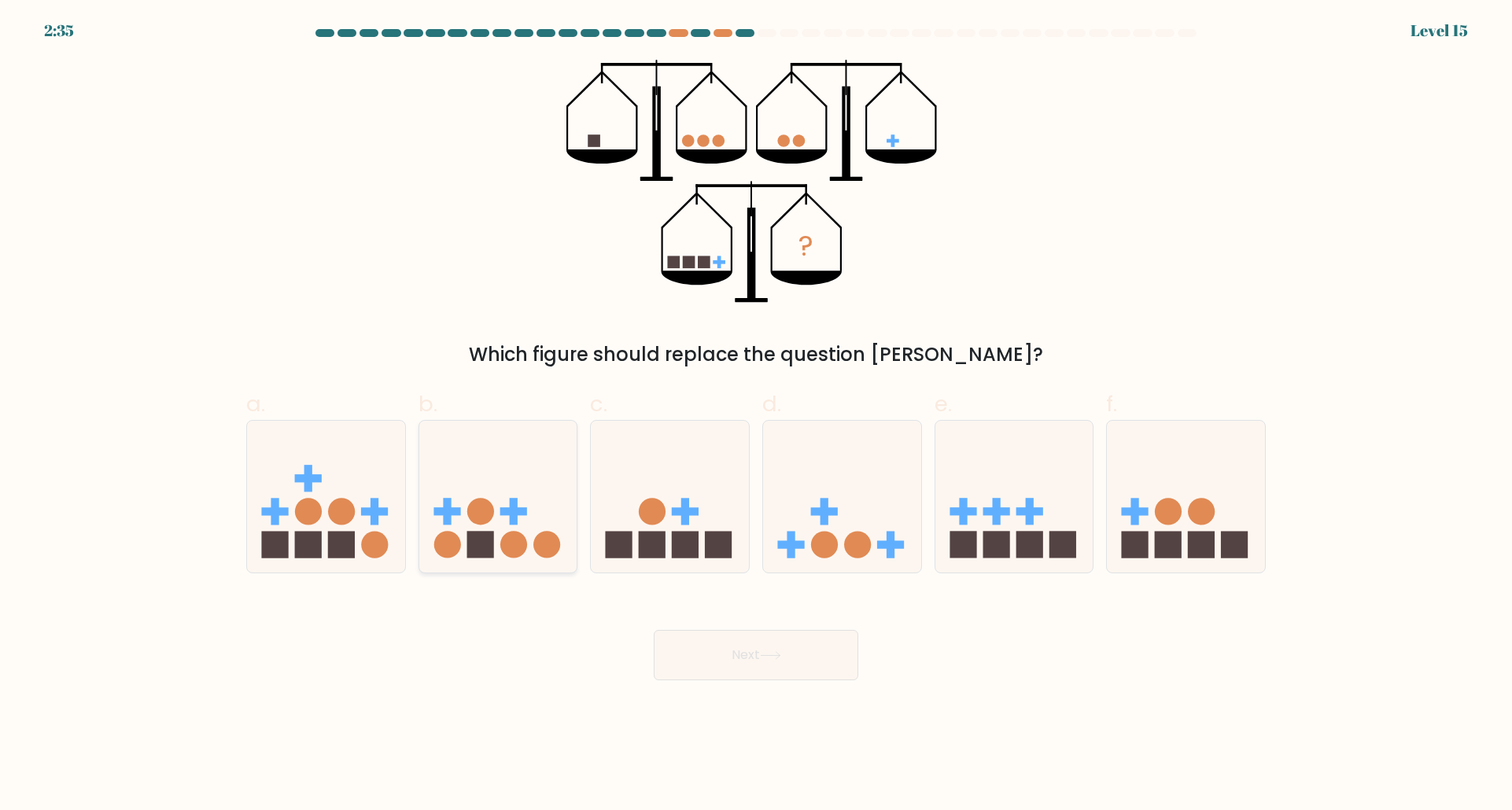
click at [565, 530] on icon at bounding box center [498, 497] width 158 height 131
click at [756, 415] on input "b." at bounding box center [756, 410] width 1 height 10
radio input "true"
click at [753, 653] on button "Next" at bounding box center [756, 655] width 204 height 50
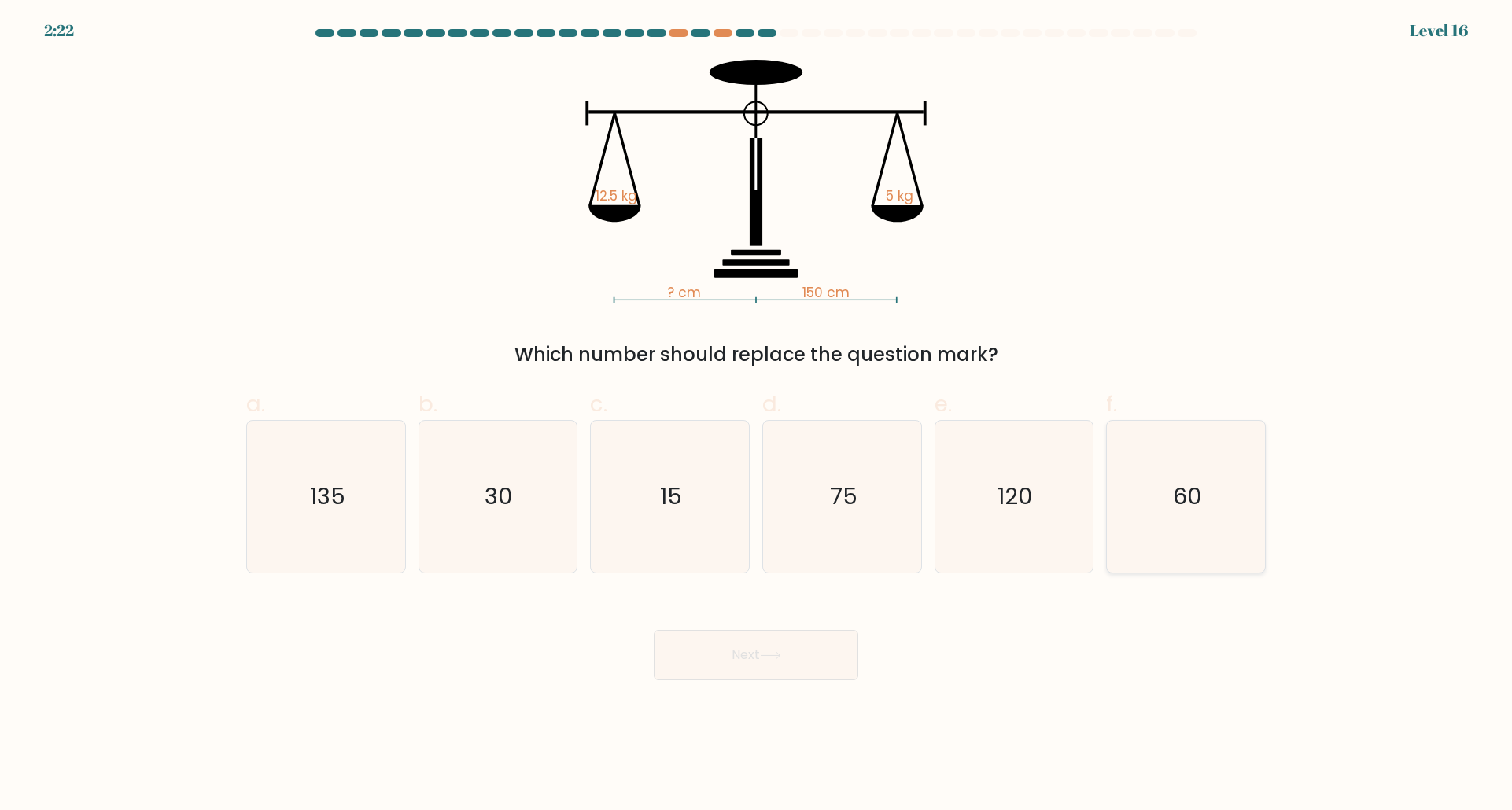
drag, startPoint x: 1173, startPoint y: 543, endPoint x: 1164, endPoint y: 544, distance: 9.1
click at [1172, 543] on icon "60" at bounding box center [1186, 497] width 151 height 151
click at [757, 415] on input "f. 60" at bounding box center [756, 410] width 1 height 10
radio input "true"
click at [777, 656] on icon at bounding box center [770, 655] width 21 height 9
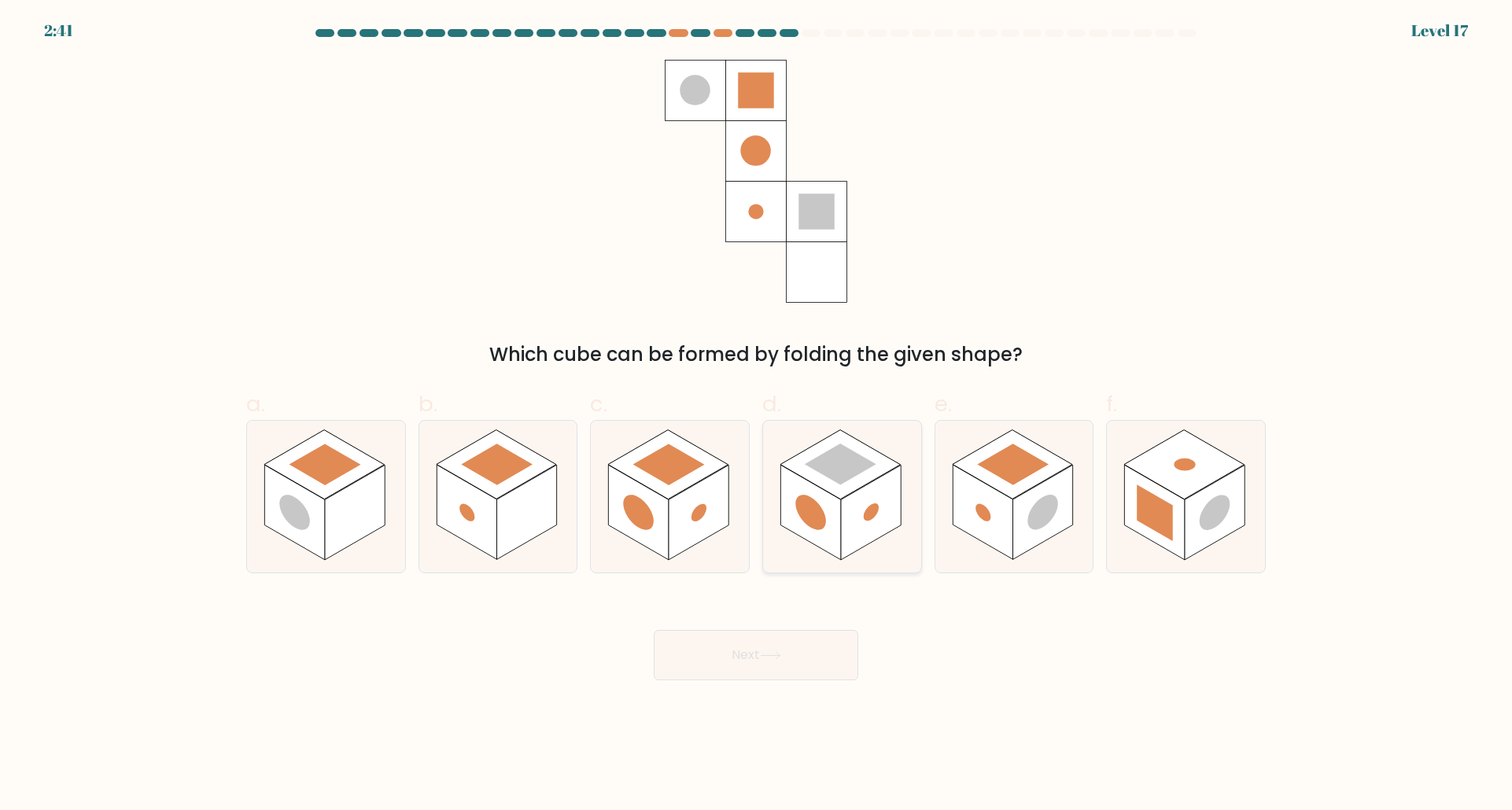
click at [819, 511] on circle at bounding box center [811, 512] width 30 height 48
click at [757, 415] on input "d." at bounding box center [756, 410] width 1 height 10
radio input "true"
click at [791, 632] on button "Next" at bounding box center [756, 655] width 204 height 50
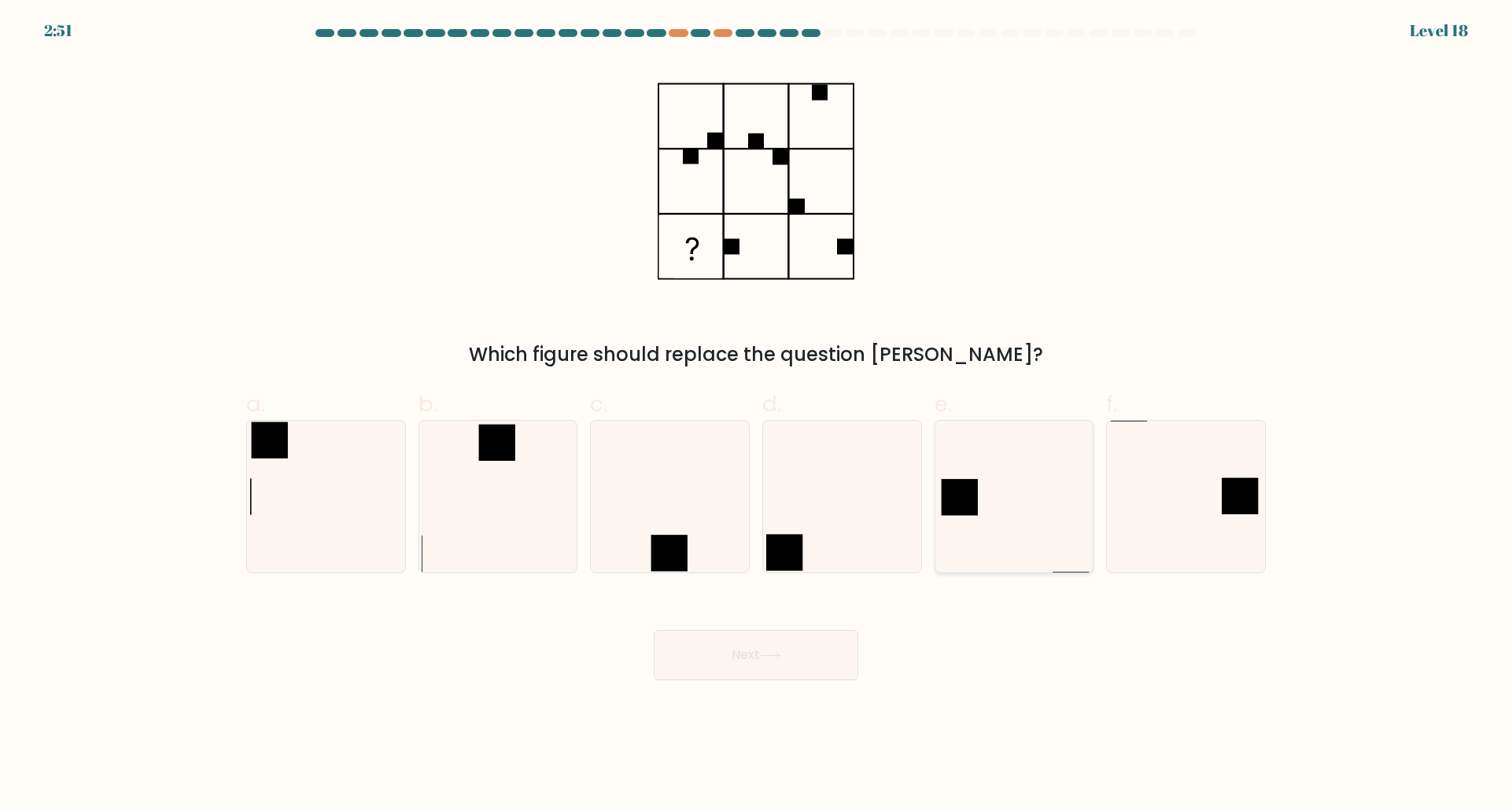
click at [993, 490] on icon at bounding box center [1013, 497] width 151 height 151
click at [757, 415] on input "e." at bounding box center [756, 410] width 1 height 10
radio input "true"
click at [760, 665] on button "Next" at bounding box center [756, 655] width 204 height 50
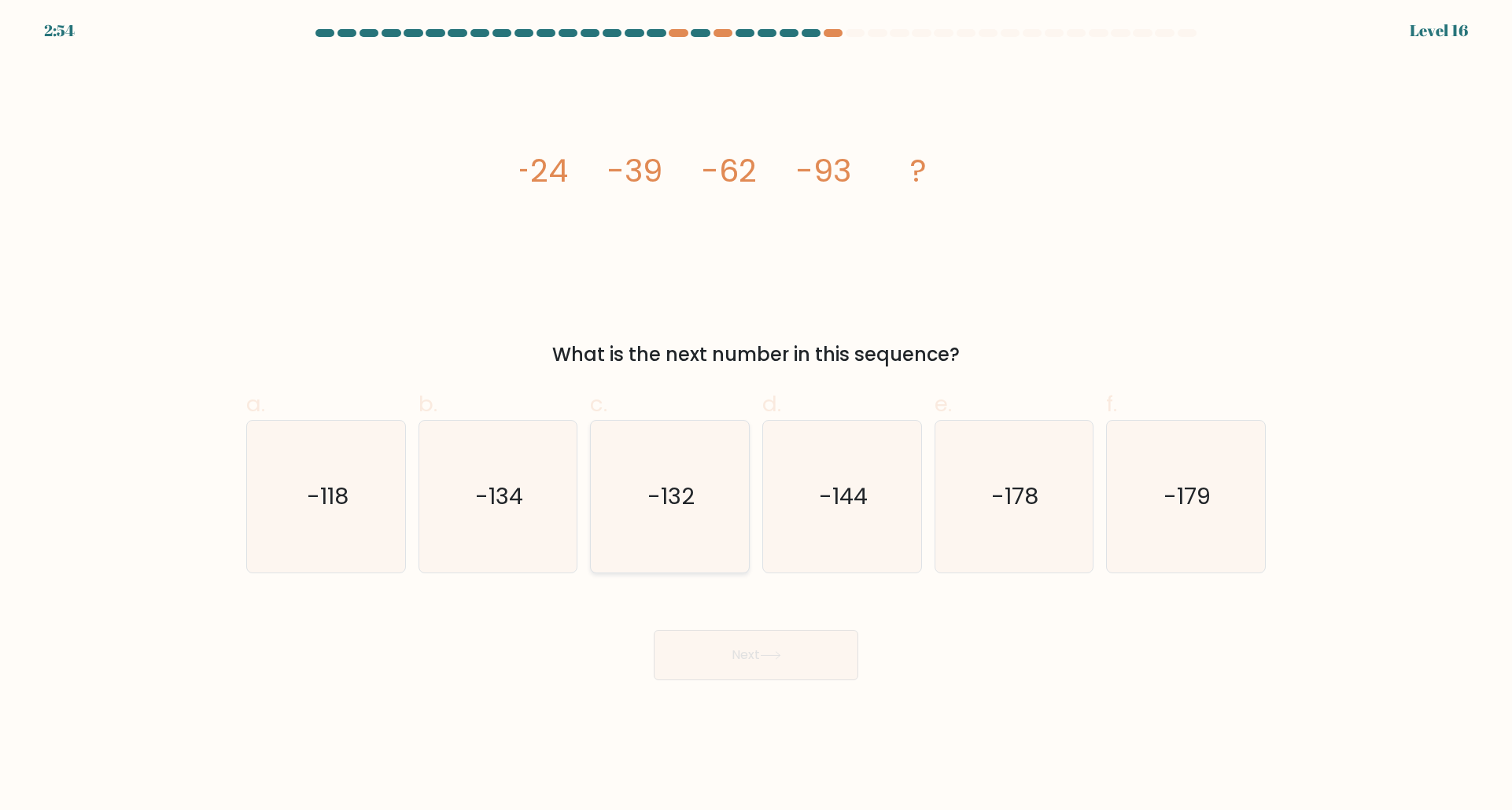
click at [646, 552] on icon "-132" at bounding box center [670, 497] width 151 height 151
click at [756, 415] on input "c. -132" at bounding box center [756, 410] width 1 height 10
radio input "true"
click at [768, 653] on icon at bounding box center [770, 655] width 21 height 9
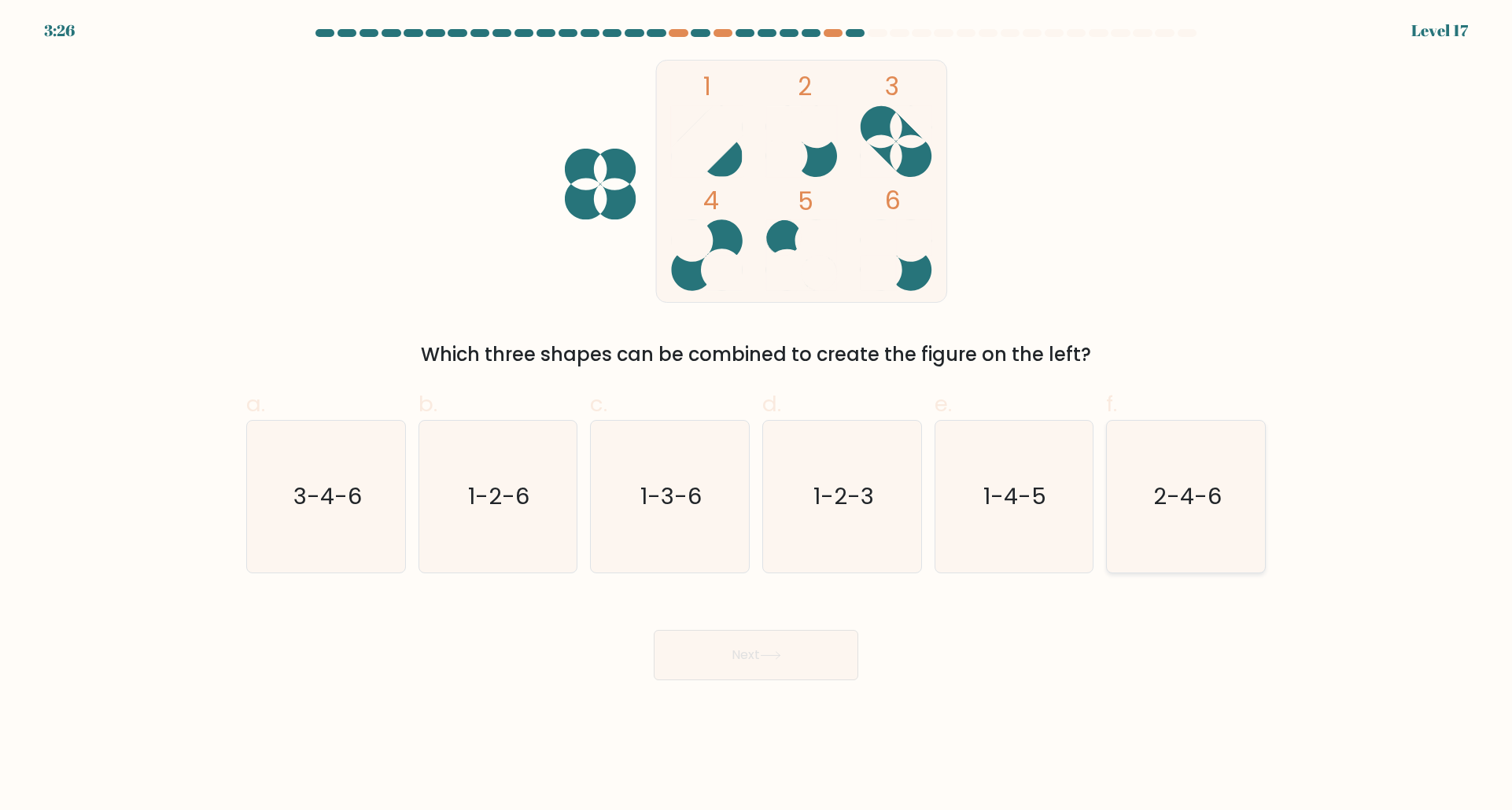
click at [1170, 524] on icon "2-4-6" at bounding box center [1186, 497] width 151 height 151
click at [757, 415] on input "f. 2-4-6" at bounding box center [756, 410] width 1 height 10
radio input "true"
click at [814, 648] on button "Next" at bounding box center [756, 655] width 204 height 50
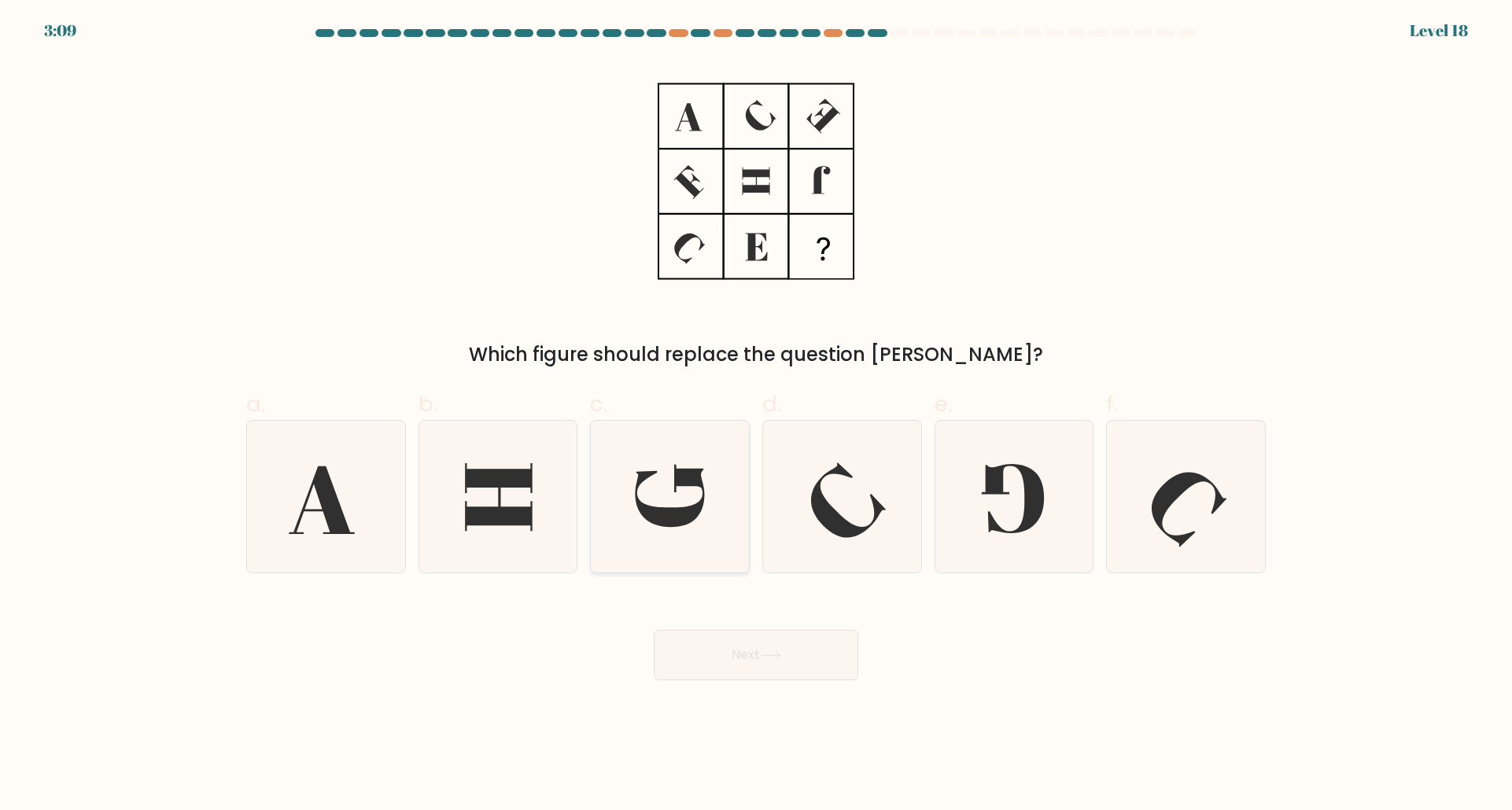
click at [704, 519] on icon at bounding box center [670, 497] width 151 height 151
click at [756, 415] on input "c." at bounding box center [756, 410] width 1 height 10
radio input "true"
click at [766, 651] on button "Next" at bounding box center [756, 655] width 204 height 50
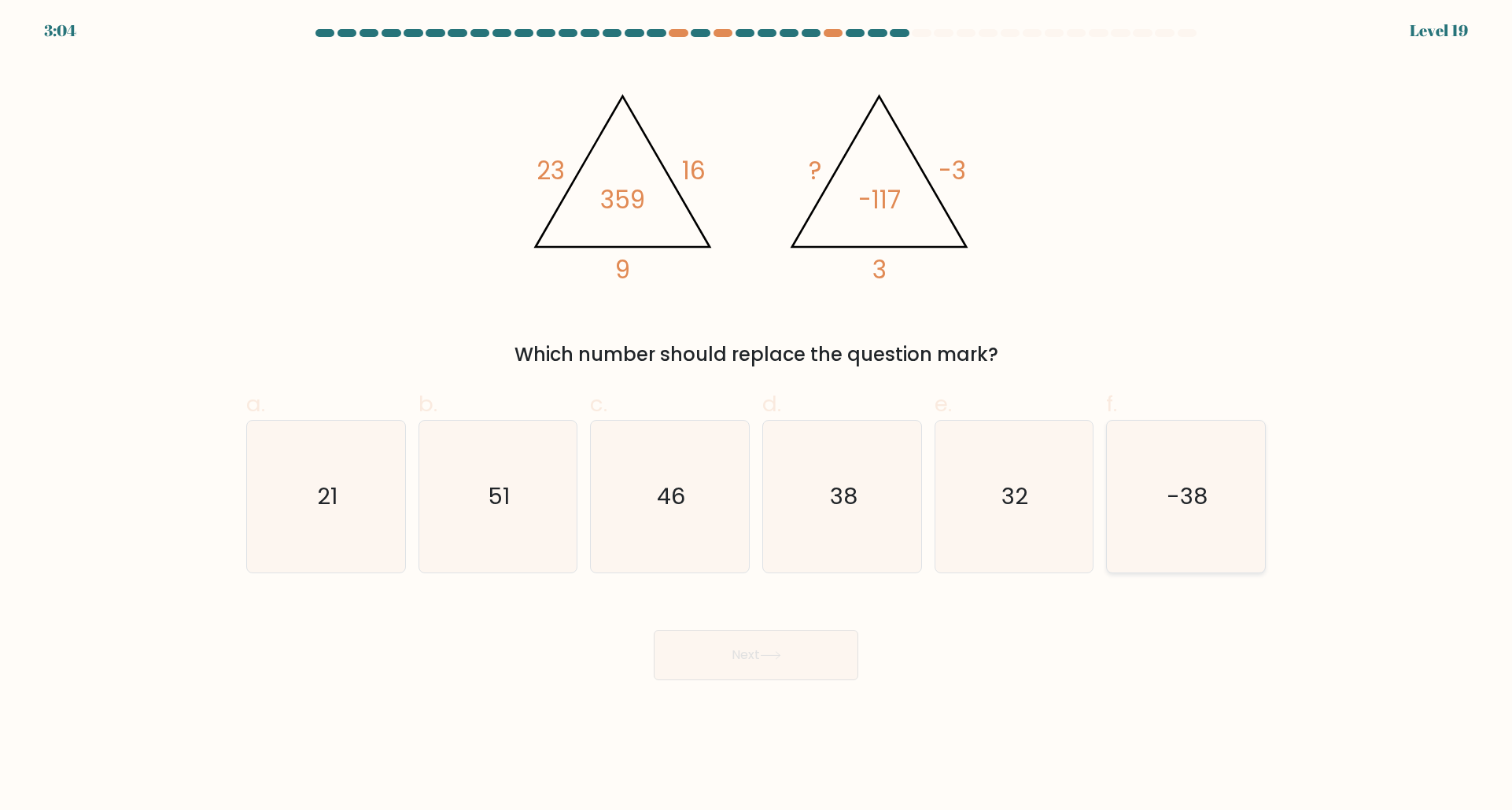
click at [1173, 477] on icon "-38" at bounding box center [1186, 497] width 151 height 151
click at [757, 415] on input "f. -38" at bounding box center [756, 410] width 1 height 10
radio input "true"
click at [789, 656] on button "Next" at bounding box center [756, 655] width 204 height 50
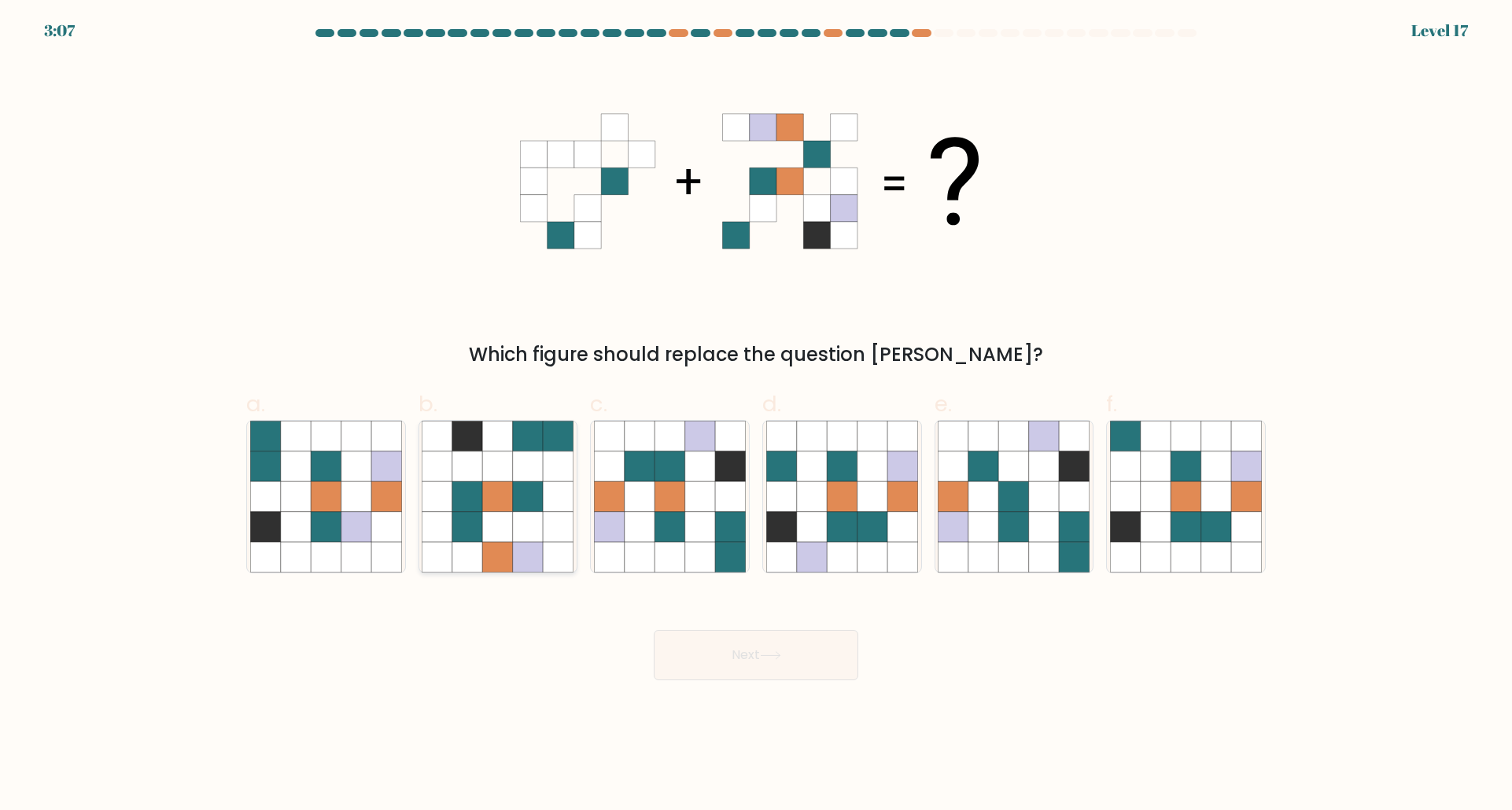
click at [493, 513] on icon at bounding box center [498, 527] width 30 height 30
click at [756, 415] on input "b." at bounding box center [756, 410] width 1 height 10
radio input "true"
click at [682, 483] on icon at bounding box center [670, 498] width 30 height 30
click at [756, 415] on input "c." at bounding box center [756, 410] width 1 height 10
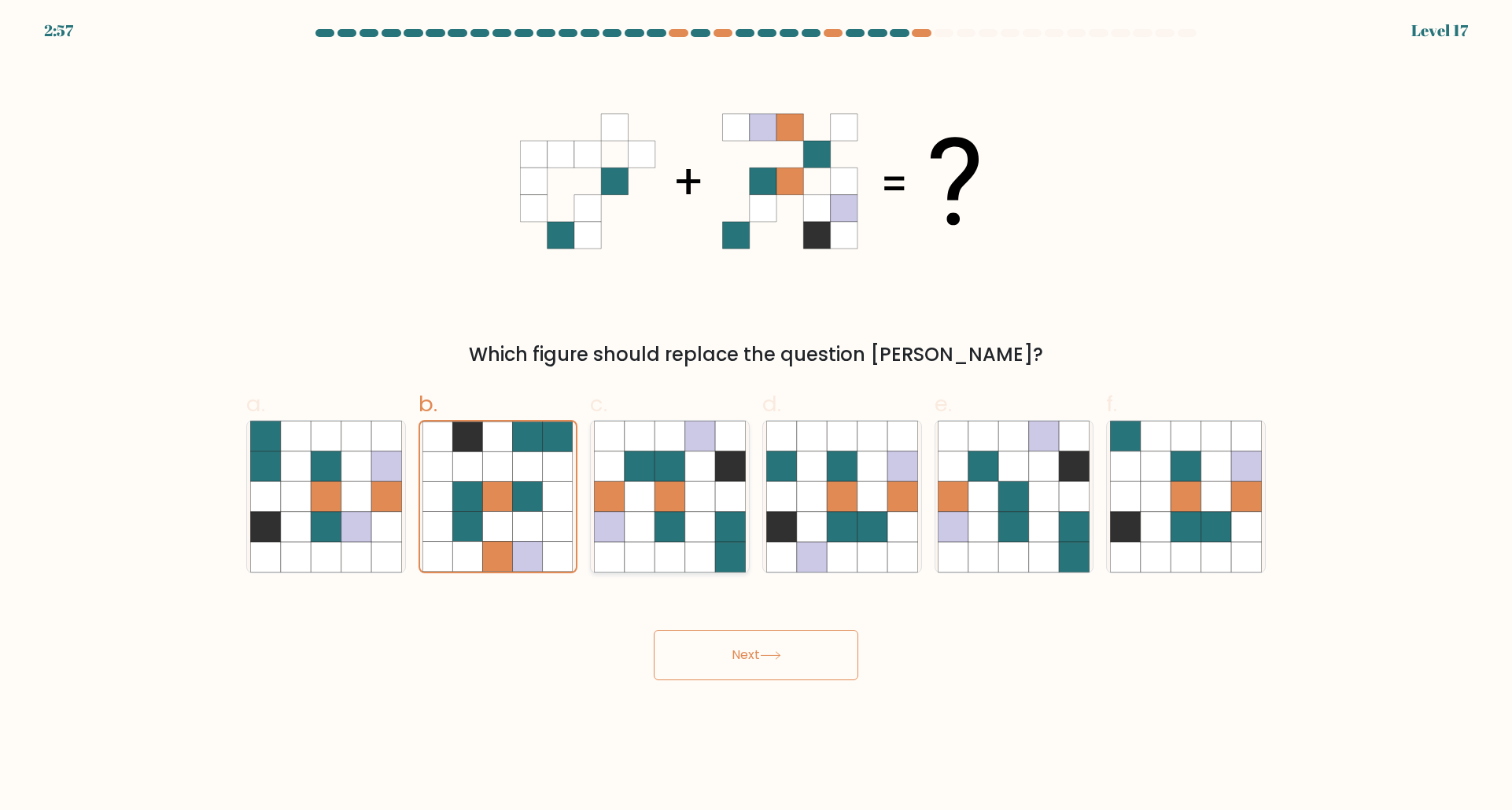
radio input "true"
click at [780, 660] on icon at bounding box center [770, 655] width 21 height 9
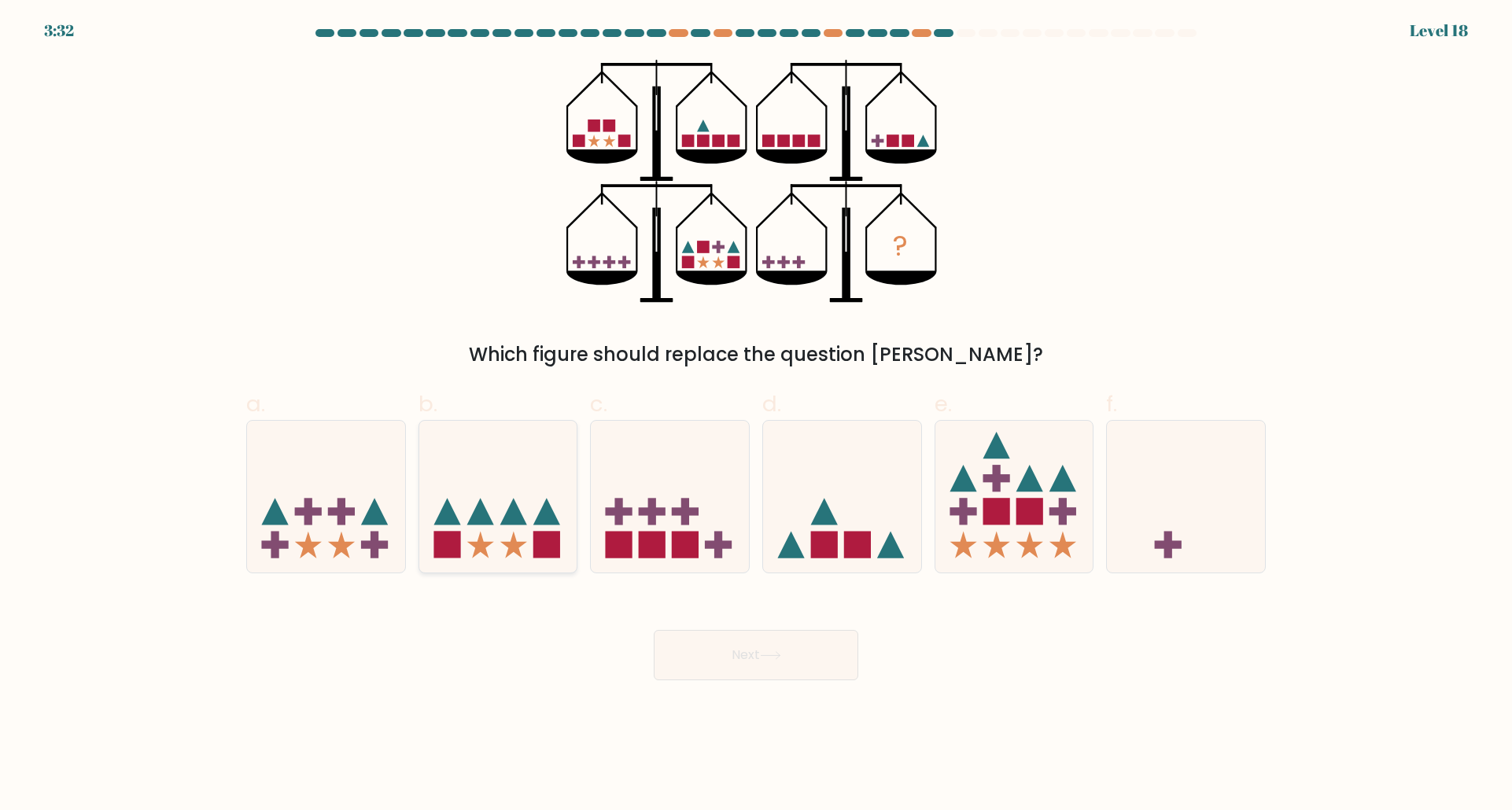
click at [491, 535] on icon at bounding box center [498, 497] width 158 height 131
click at [756, 415] on input "b." at bounding box center [756, 410] width 1 height 10
radio input "true"
click at [702, 656] on button "Next" at bounding box center [756, 655] width 204 height 50
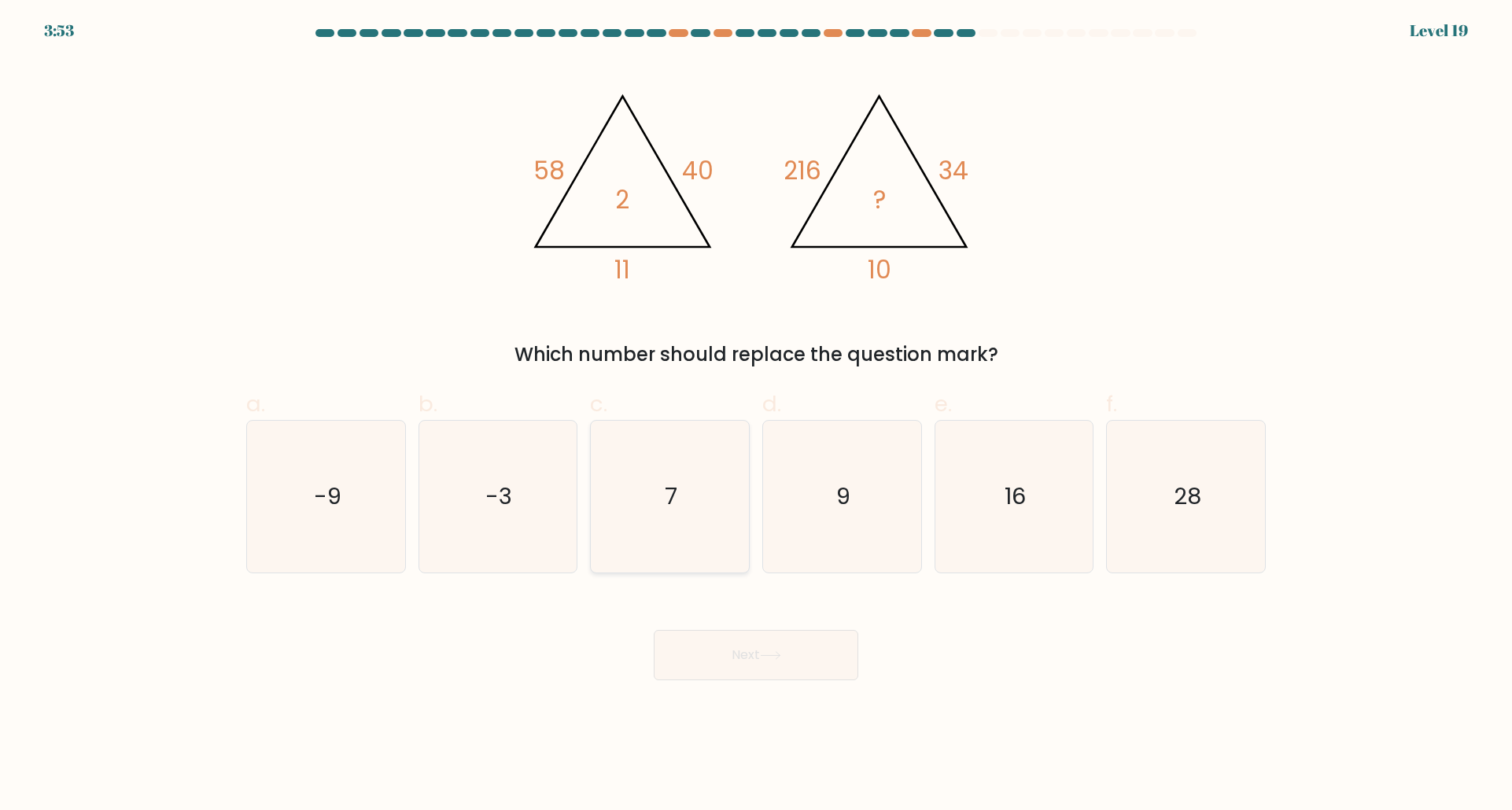
click at [659, 499] on icon "7" at bounding box center [670, 497] width 151 height 151
click at [756, 415] on input "c. 7" at bounding box center [756, 410] width 1 height 10
radio input "true"
click at [746, 648] on button "Next" at bounding box center [756, 655] width 204 height 50
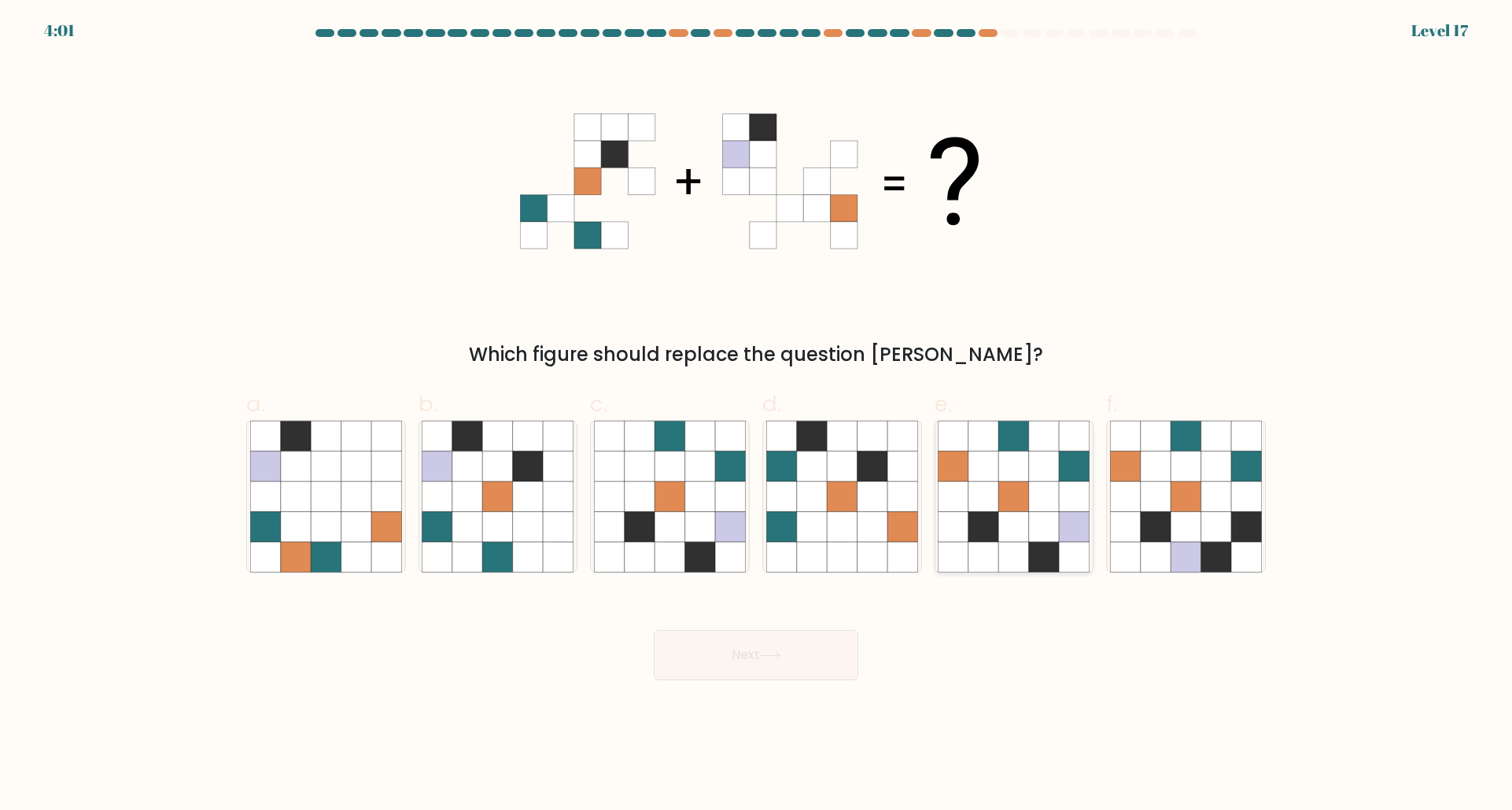
click at [1051, 553] on icon at bounding box center [1044, 557] width 30 height 30
click at [757, 415] on input "e." at bounding box center [756, 410] width 1 height 10
radio input "true"
click at [766, 656] on icon at bounding box center [770, 655] width 21 height 9
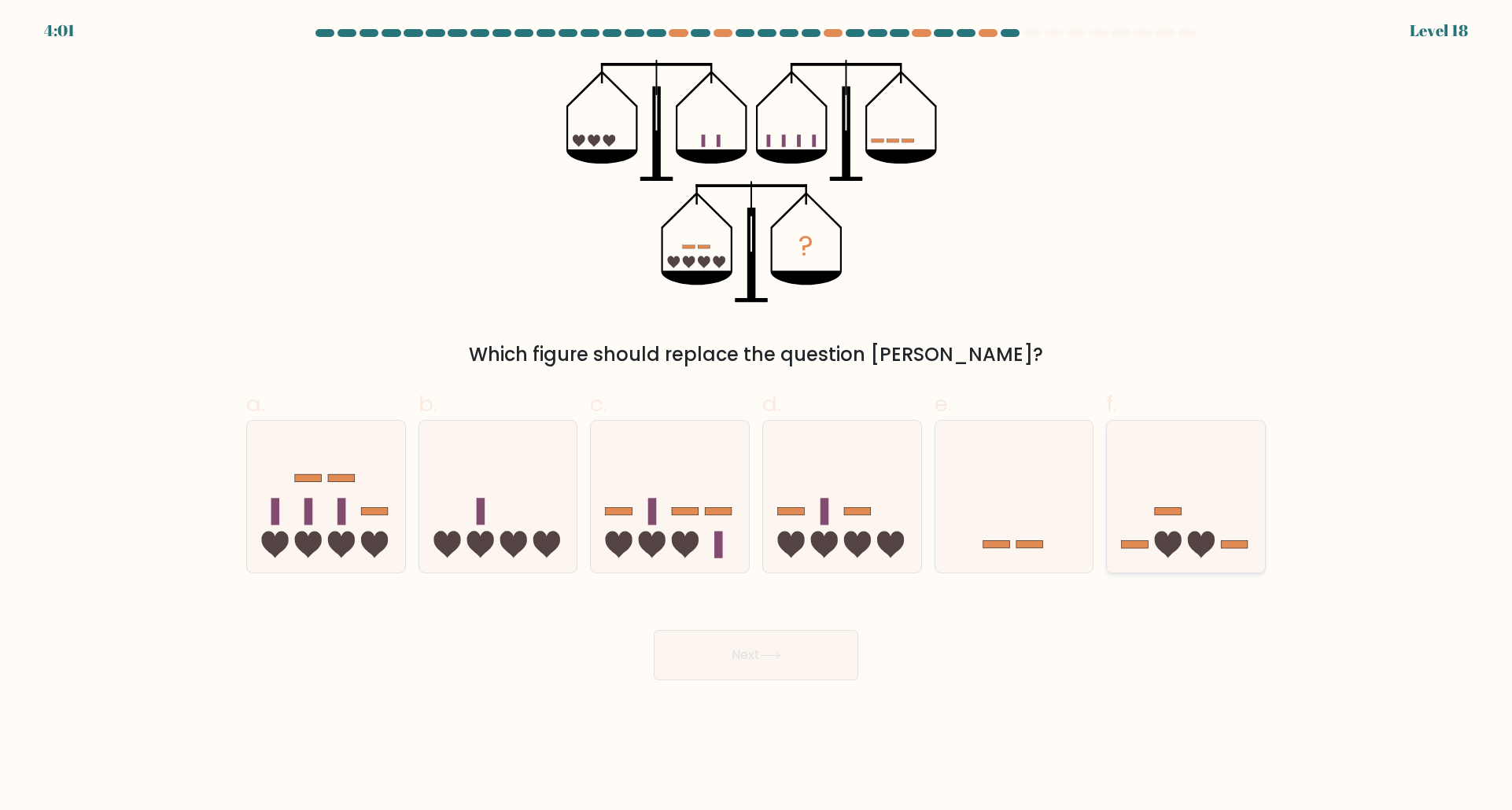
click at [1212, 536] on icon at bounding box center [1201, 544] width 26 height 26
click at [757, 415] on input "f." at bounding box center [756, 410] width 1 height 10
radio input "true"
click at [780, 656] on icon at bounding box center [770, 655] width 19 height 7
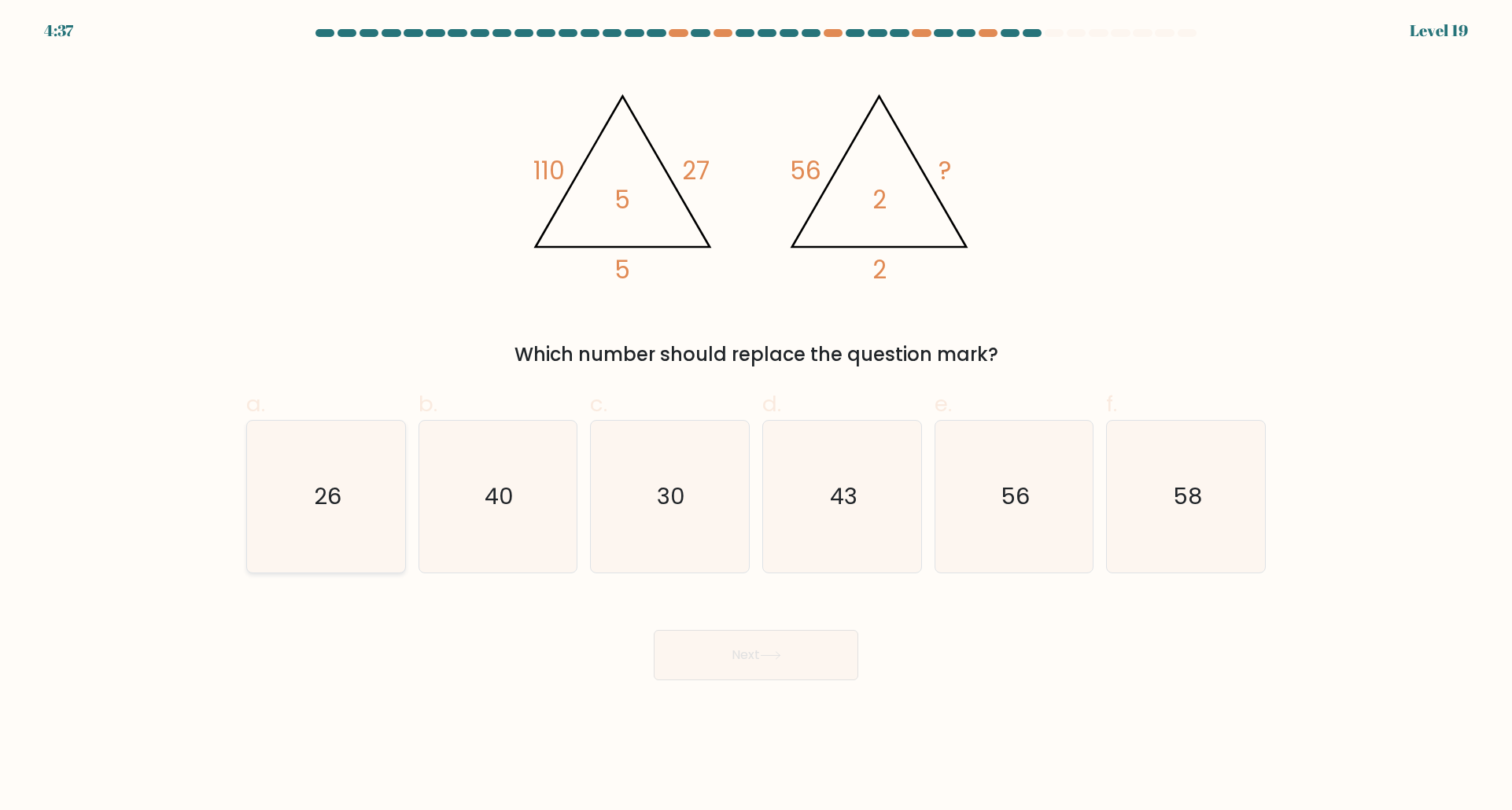
click at [351, 543] on icon "26" at bounding box center [325, 497] width 151 height 151
click at [756, 415] on input "a. 26" at bounding box center [756, 410] width 1 height 10
radio input "true"
click at [730, 651] on button "Next" at bounding box center [756, 655] width 204 height 50
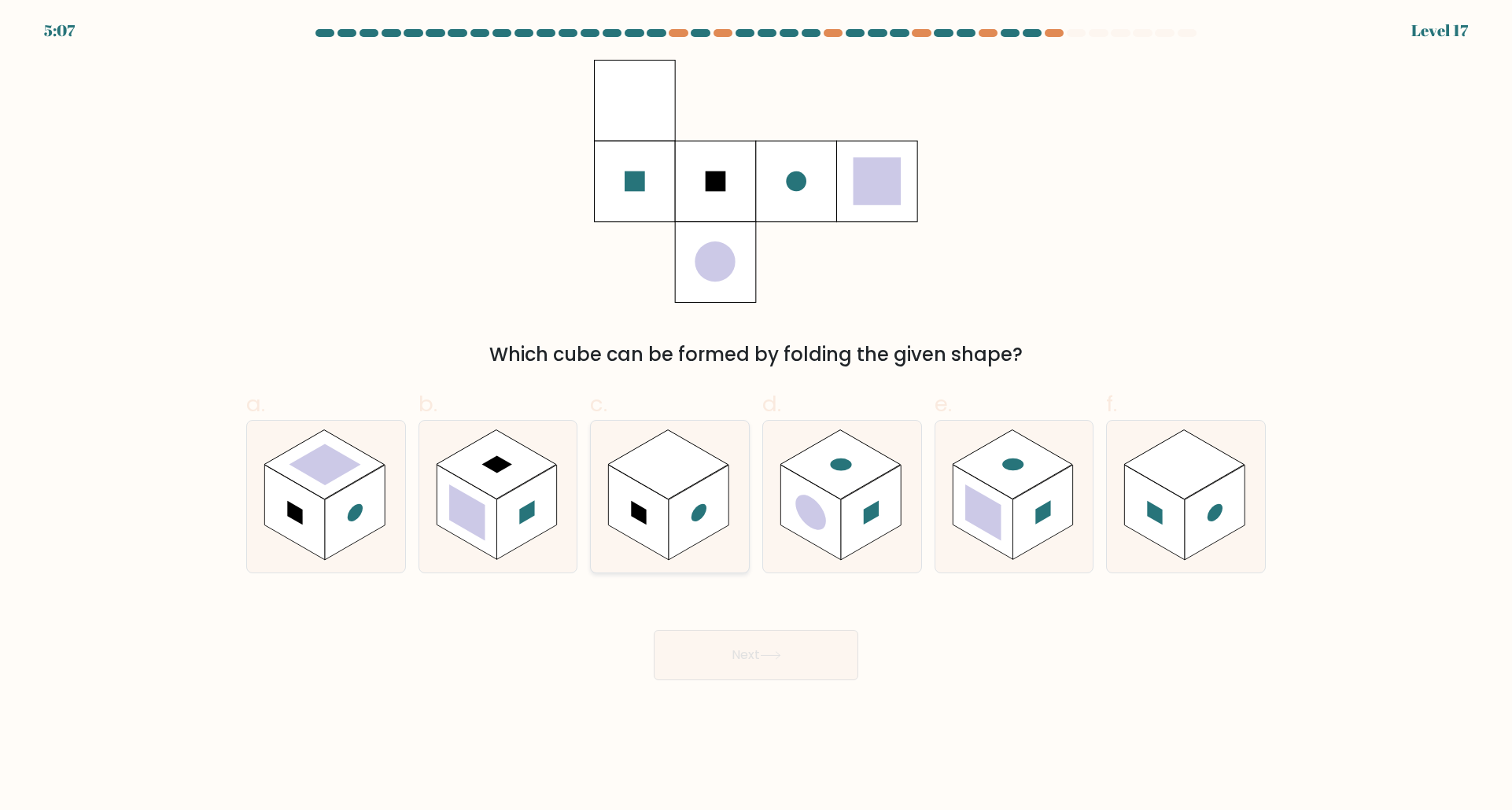
click at [695, 502] on rect at bounding box center [698, 513] width 60 height 96
click at [756, 415] on input "c." at bounding box center [756, 410] width 1 height 10
radio input "true"
click at [771, 635] on button "Next" at bounding box center [756, 655] width 204 height 50
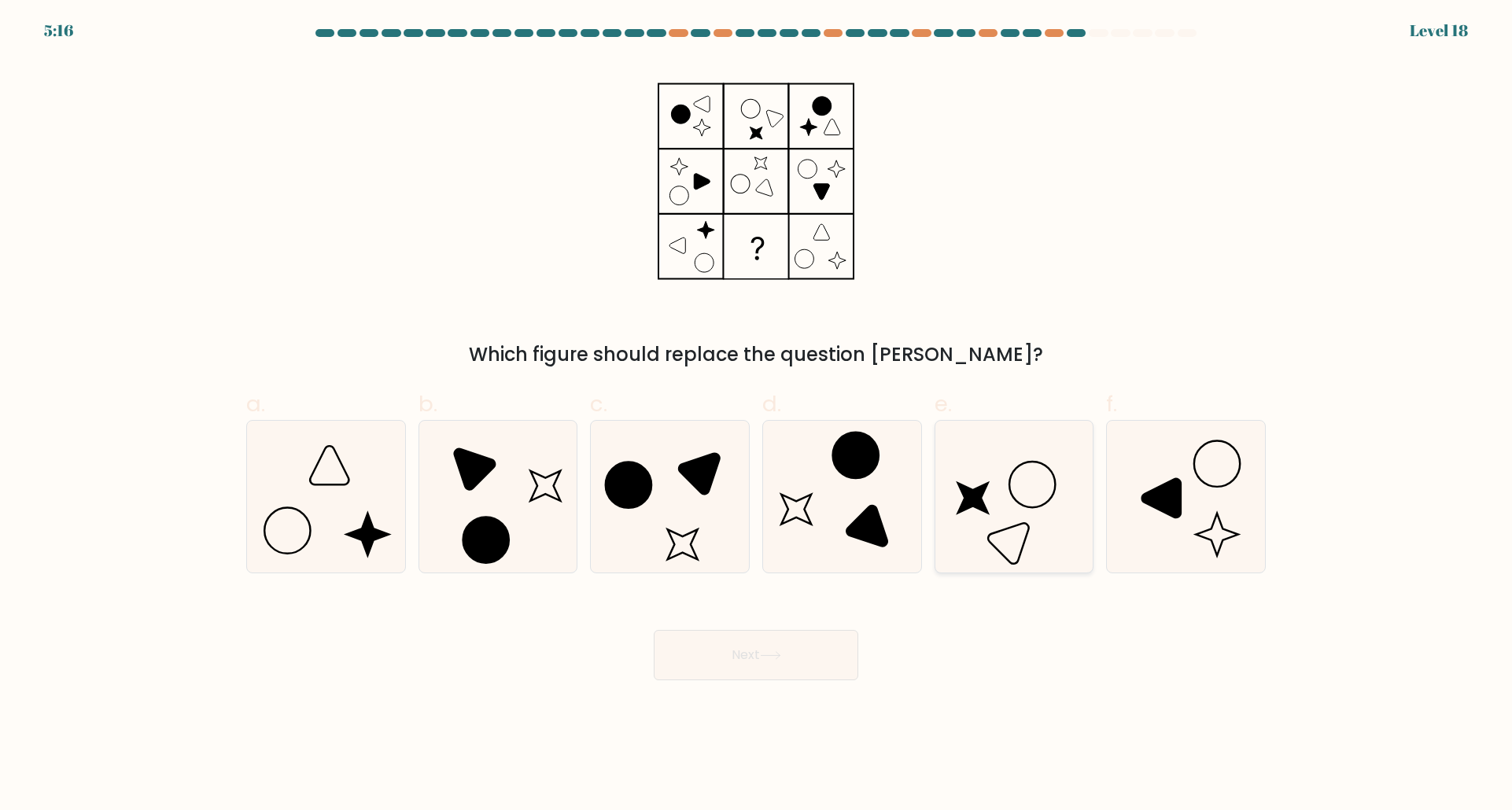
click at [1038, 516] on icon at bounding box center [1013, 497] width 151 height 151
click at [757, 415] on input "e." at bounding box center [756, 410] width 1 height 10
radio input "true"
click at [813, 646] on button "Next" at bounding box center [756, 655] width 204 height 50
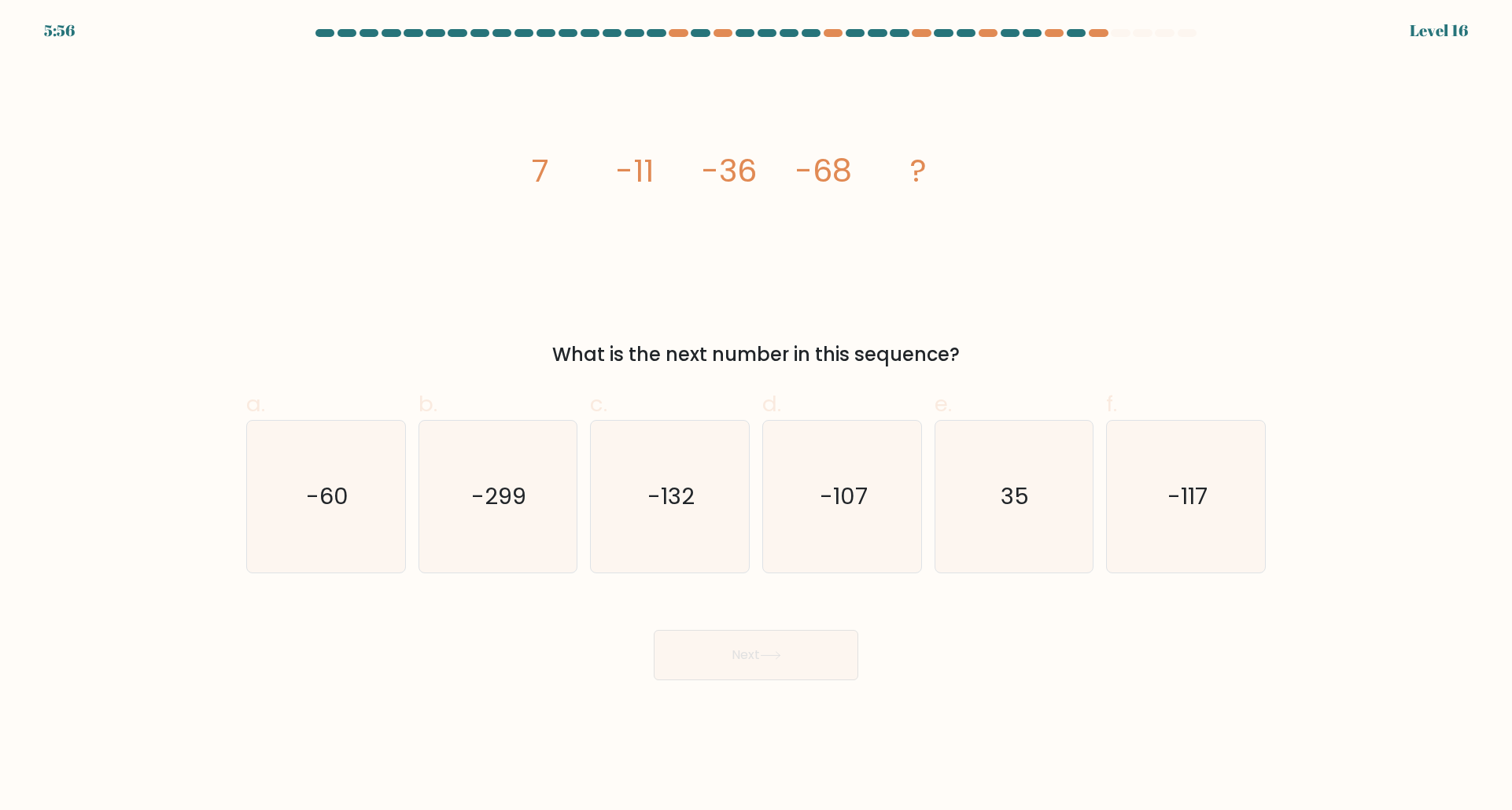
drag, startPoint x: 816, startPoint y: 502, endPoint x: 840, endPoint y: 581, distance: 82.6
click at [816, 503] on icon "-107" at bounding box center [842, 497] width 151 height 151
click at [757, 415] on input "d. -107" at bounding box center [756, 410] width 1 height 10
radio input "true"
click at [825, 662] on button "Next" at bounding box center [756, 655] width 204 height 50
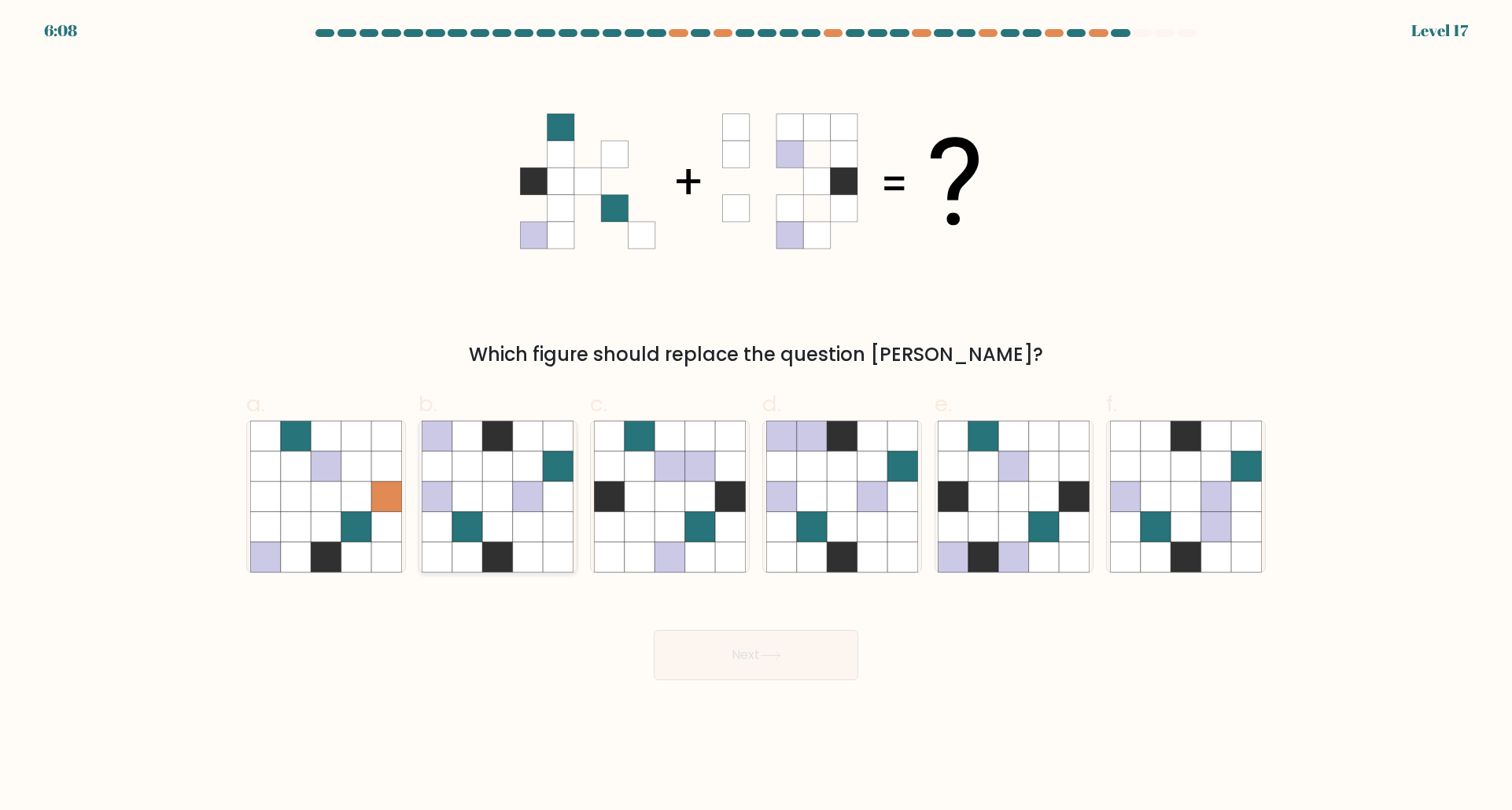
click at [565, 538] on icon at bounding box center [558, 527] width 30 height 30
click at [756, 415] on input "b." at bounding box center [756, 410] width 1 height 10
radio input "true"
drag, startPoint x: 815, startPoint y: 653, endPoint x: 804, endPoint y: 660, distance: 13.0
click at [807, 660] on button "Next" at bounding box center [756, 655] width 204 height 50
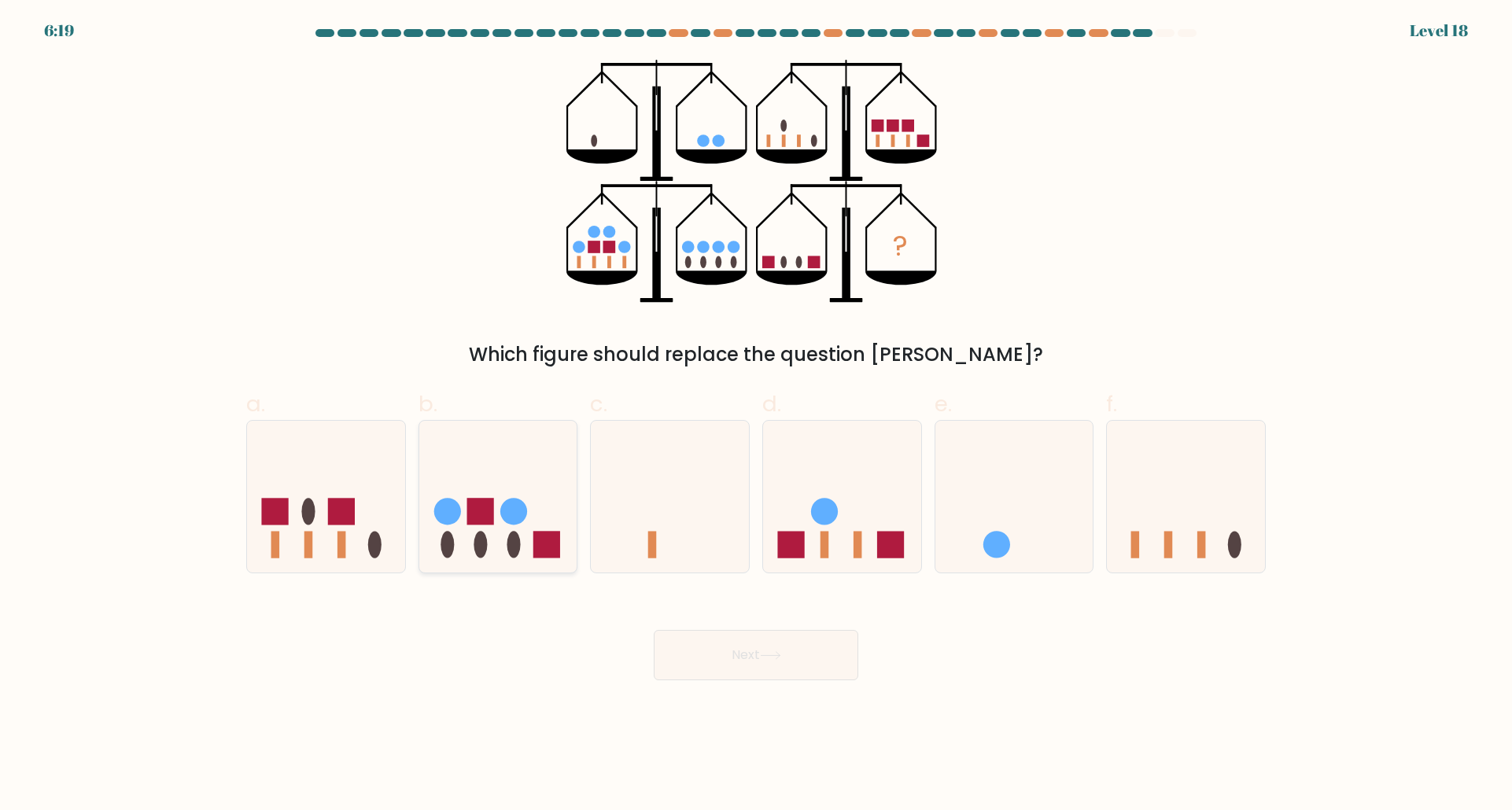
click at [500, 522] on icon at bounding box center [498, 497] width 158 height 131
click at [756, 415] on input "b." at bounding box center [756, 410] width 1 height 10
radio input "true"
click at [735, 642] on button "Next" at bounding box center [756, 655] width 204 height 50
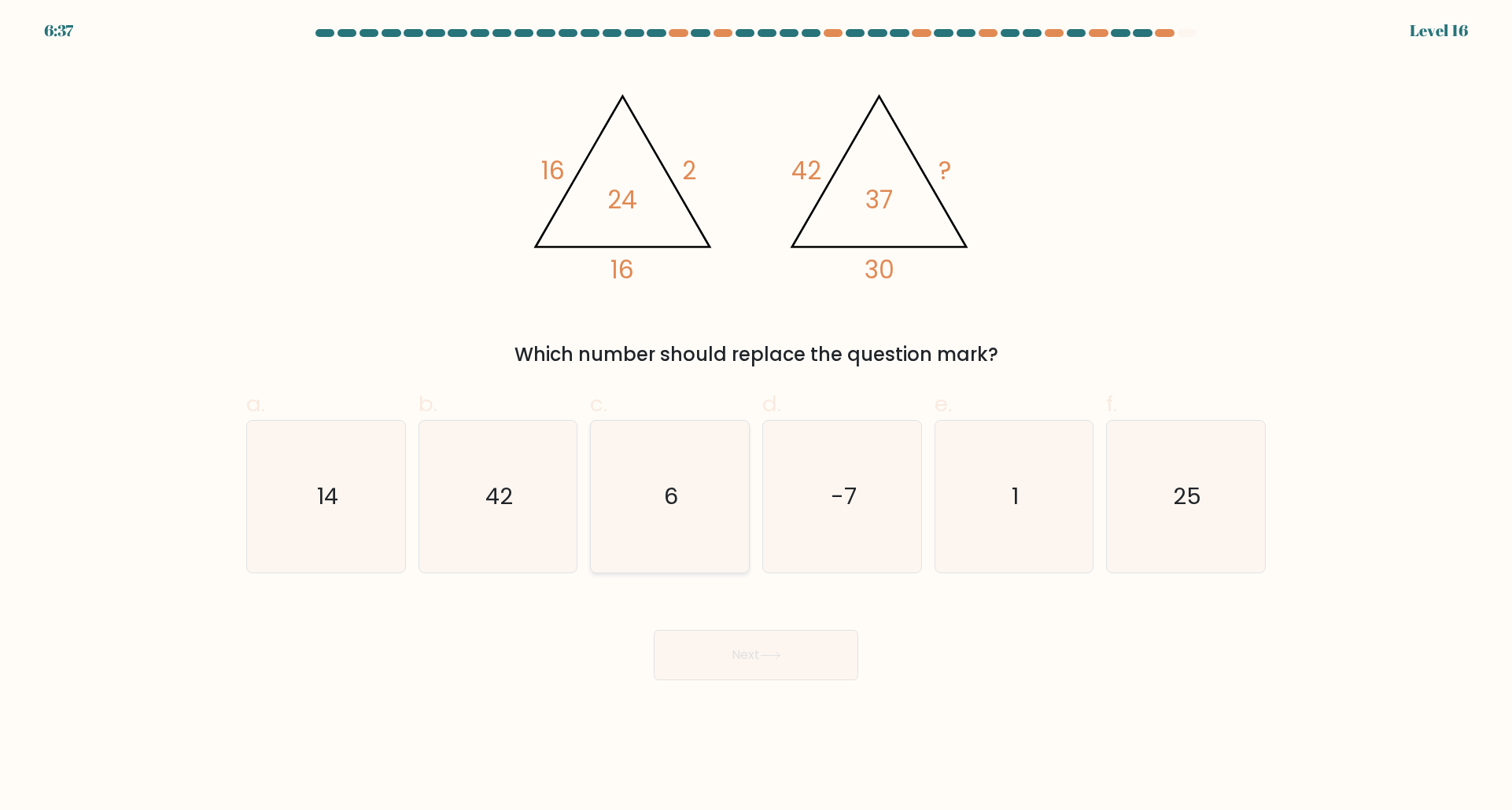
drag, startPoint x: 683, startPoint y: 504, endPoint x: 700, endPoint y: 491, distance: 21.4
click at [693, 499] on icon "6" at bounding box center [670, 497] width 151 height 151
click at [756, 415] on input "c. 6" at bounding box center [756, 410] width 1 height 10
radio input "true"
click at [744, 655] on button "Next" at bounding box center [756, 655] width 204 height 50
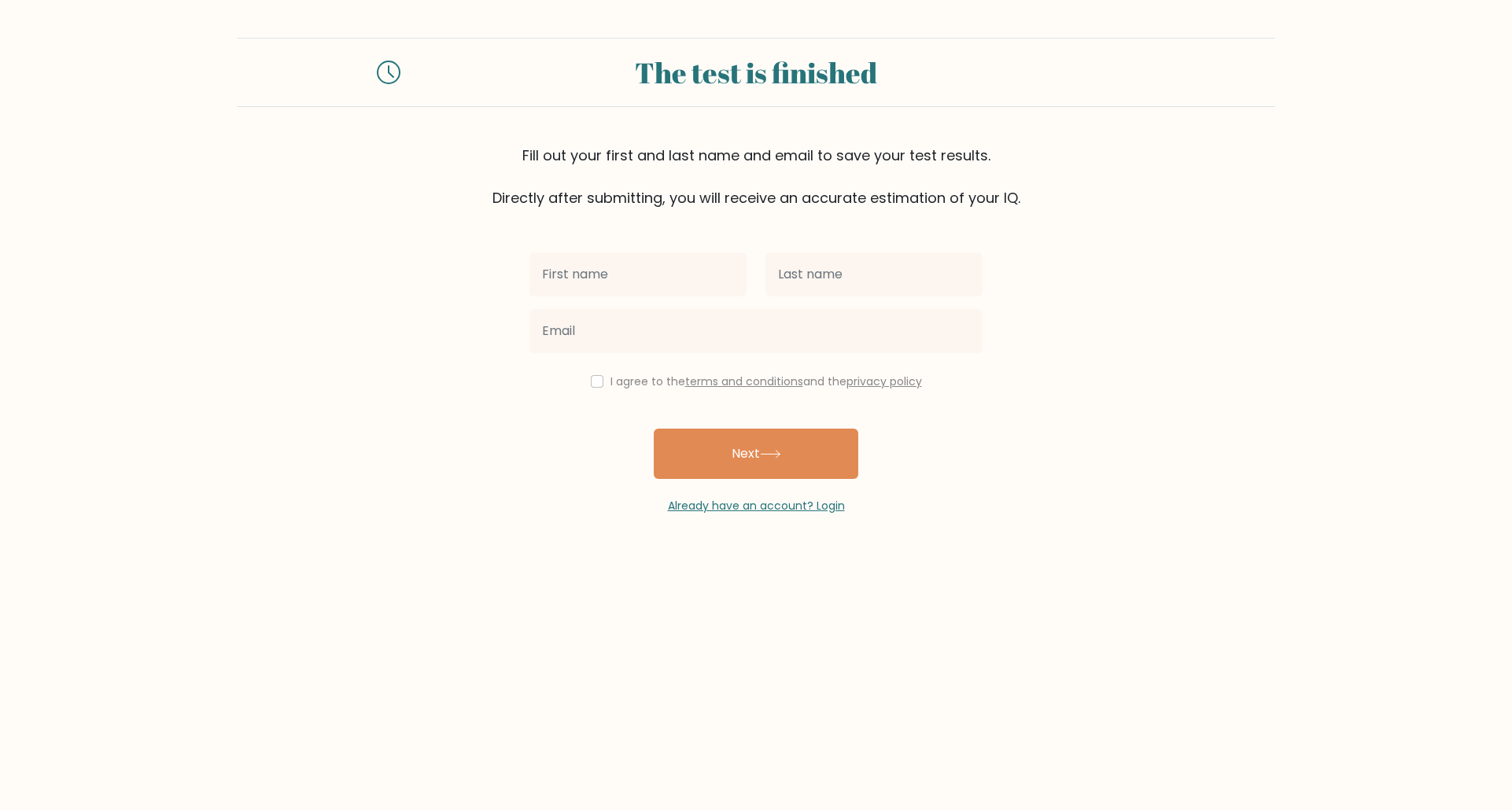
drag, startPoint x: 275, startPoint y: 369, endPoint x: 287, endPoint y: 390, distance: 24.2
